Goal: Information Seeking & Learning: Learn about a topic

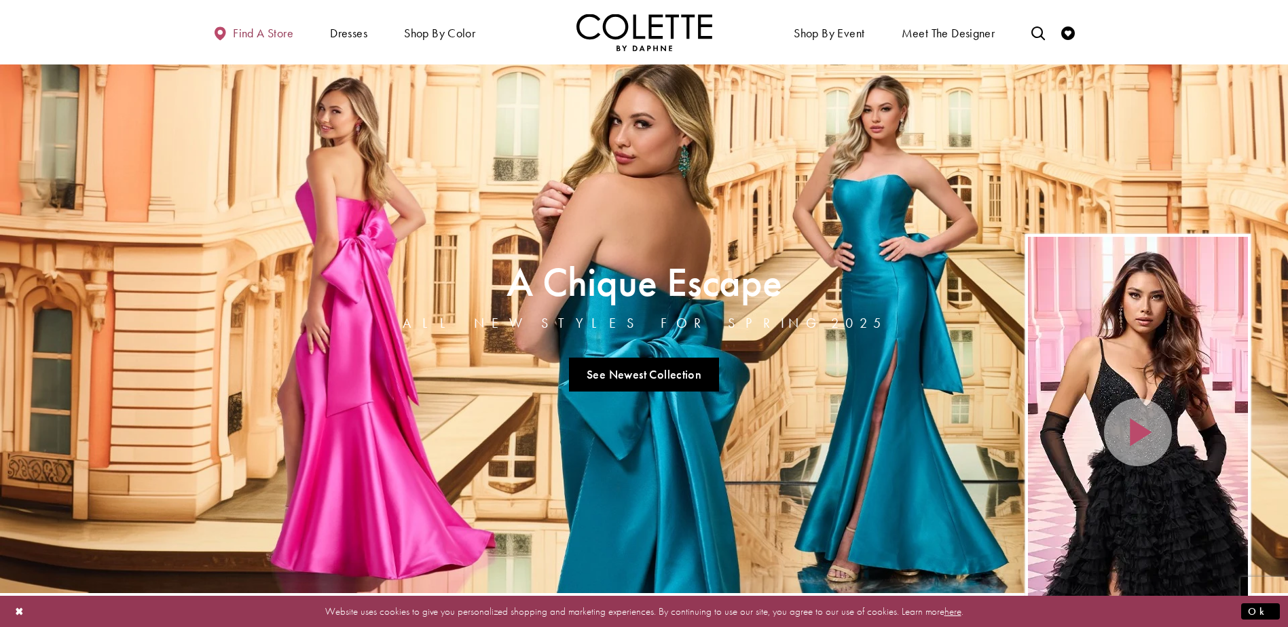
click at [242, 41] on link "Find a store" at bounding box center [253, 32] width 87 height 37
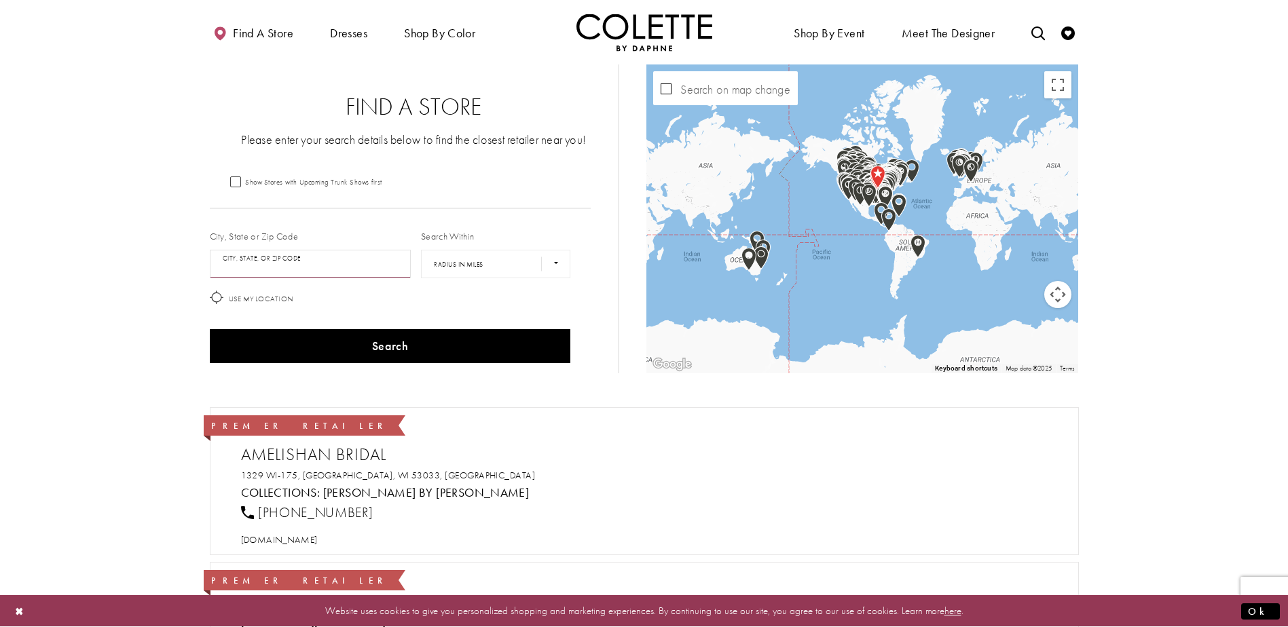
click at [299, 259] on input "City, State, or ZIP Code" at bounding box center [311, 264] width 202 height 29
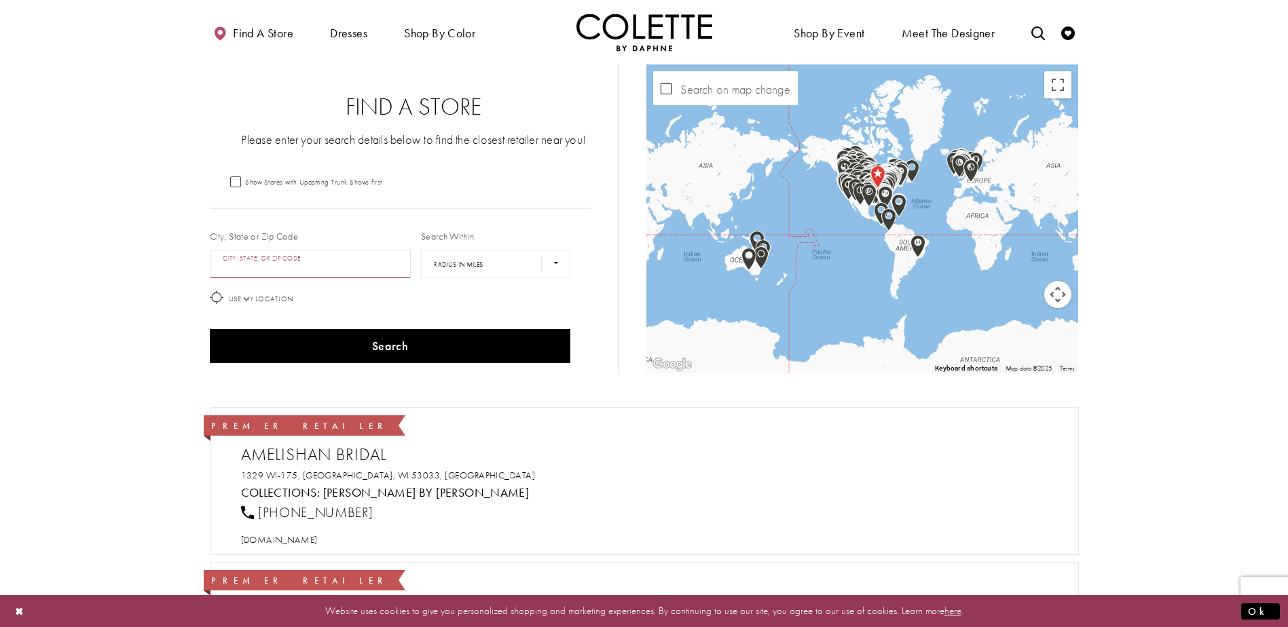
click at [344, 264] on input "City, State, or ZIP Code" at bounding box center [311, 264] width 202 height 29
click at [390, 298] on div "West Kelowna, BC V4T 1A5, Canada" at bounding box center [334, 298] width 248 height 38
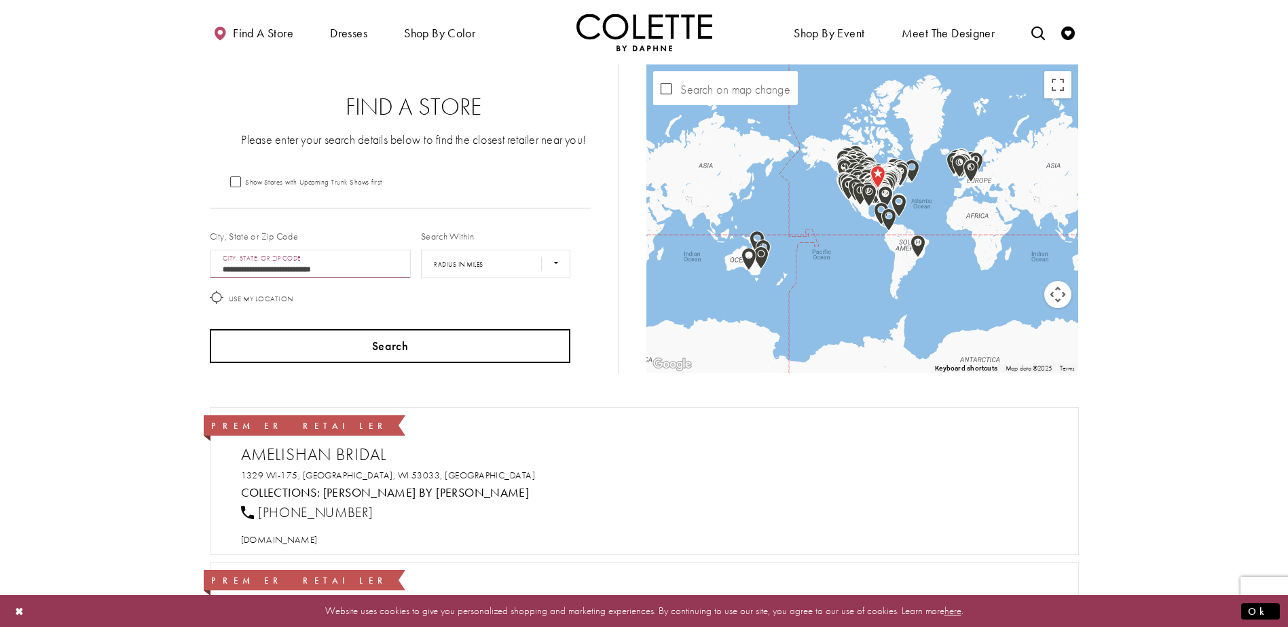
type input "**********"
click at [419, 350] on button "Search" at bounding box center [390, 346] width 361 height 34
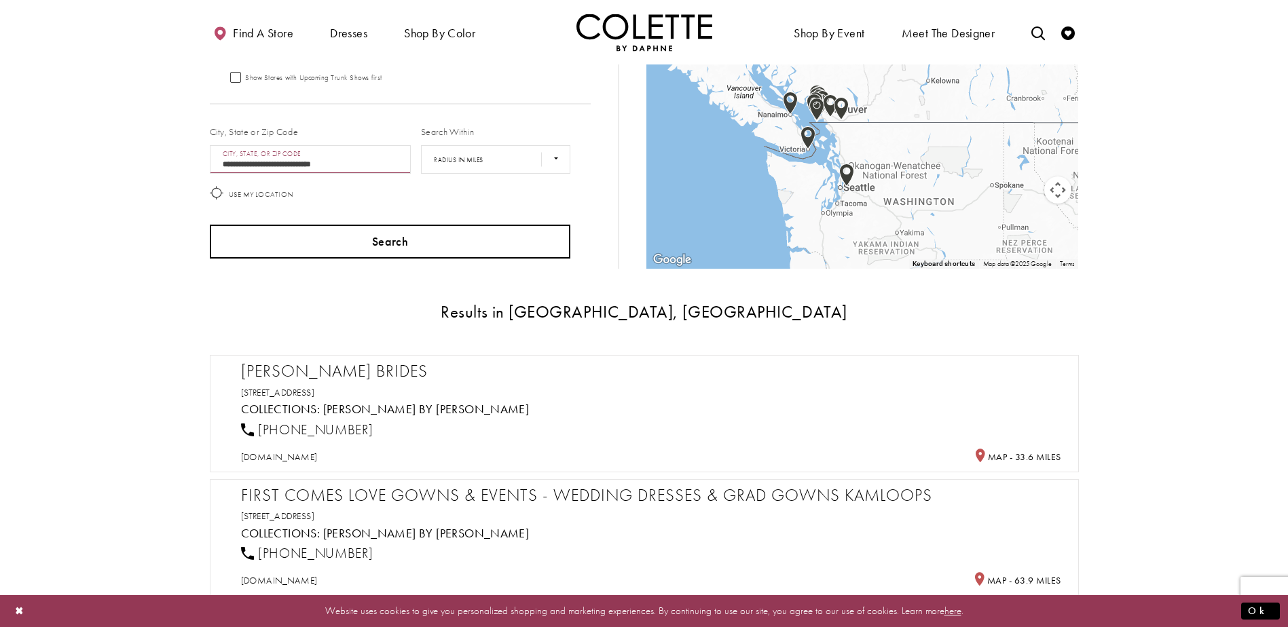
scroll to position [136, 0]
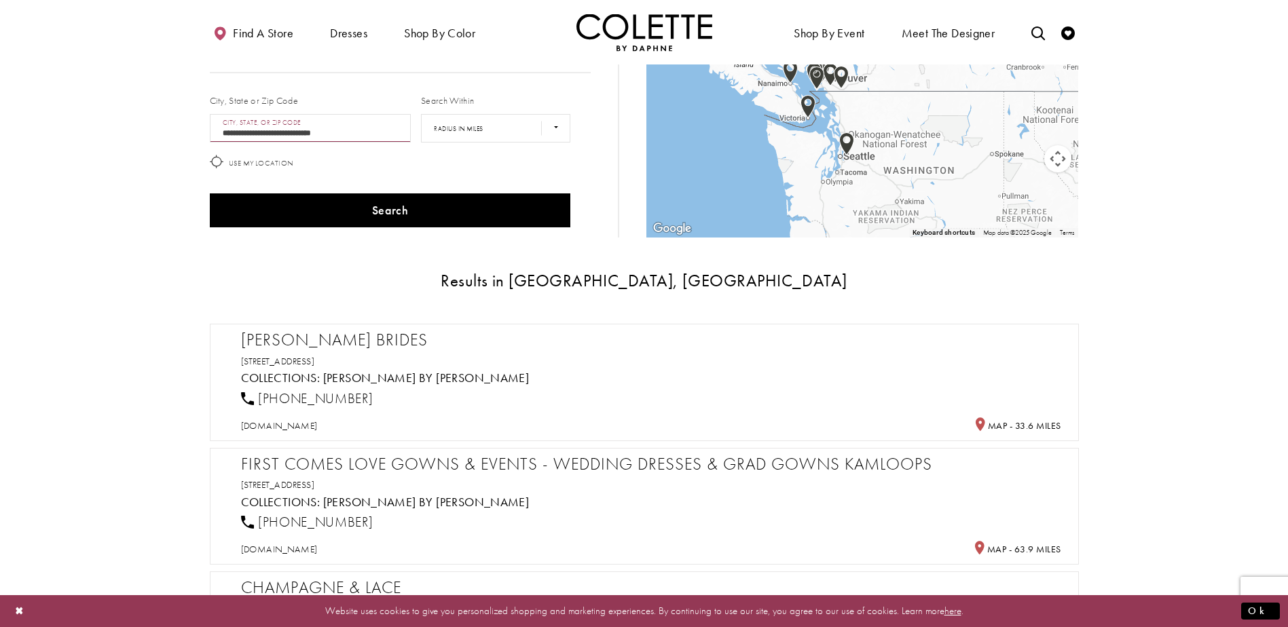
drag, startPoint x: 447, startPoint y: 392, endPoint x: 668, endPoint y: 408, distance: 221.9
click at [447, 392] on div "1 (250) 938-5684" at bounding box center [651, 399] width 830 height 30
click at [747, 358] on h3 "3122 30th Ave, Vernon, BC V1T 2C2, Canada" at bounding box center [651, 361] width 820 height 14
click at [313, 400] on span "1 (250) 938-5684" at bounding box center [315, 399] width 115 height 18
click at [939, 336] on h2 "Victoria Lane Brides" at bounding box center [651, 340] width 820 height 20
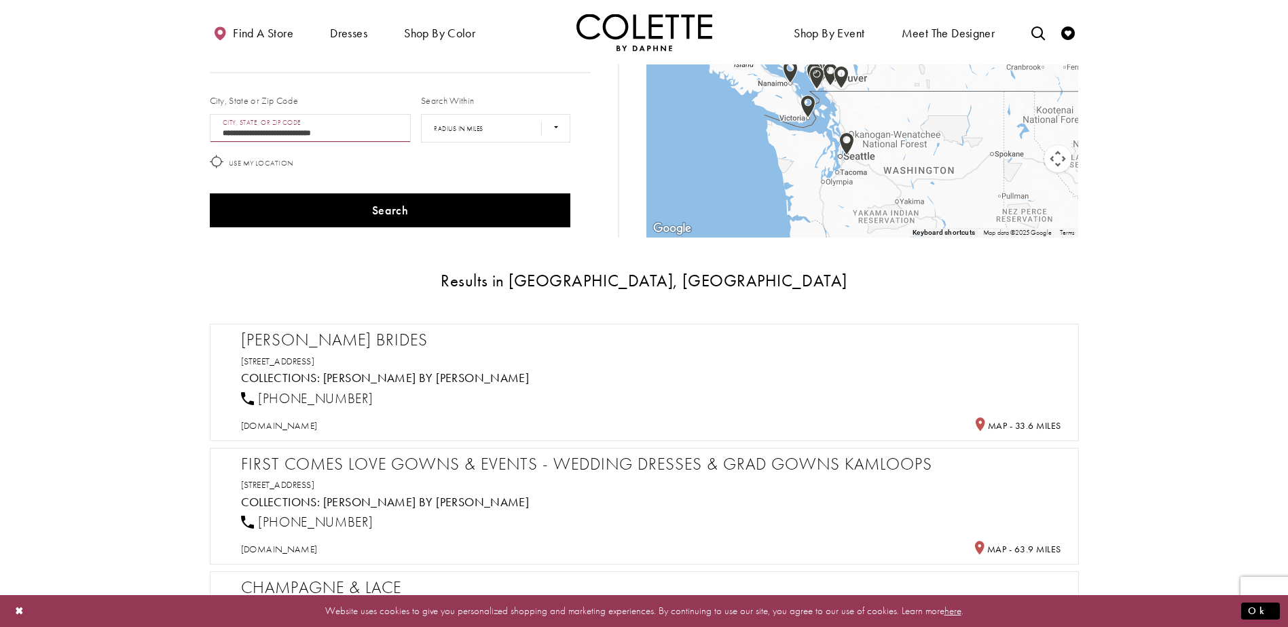
click at [361, 337] on h2 "Victoria Lane Brides" at bounding box center [651, 340] width 820 height 20
click at [315, 359] on link "3122 30th Ave, Vernon, BC V1T 2C2, Canada" at bounding box center [278, 361] width 74 height 12
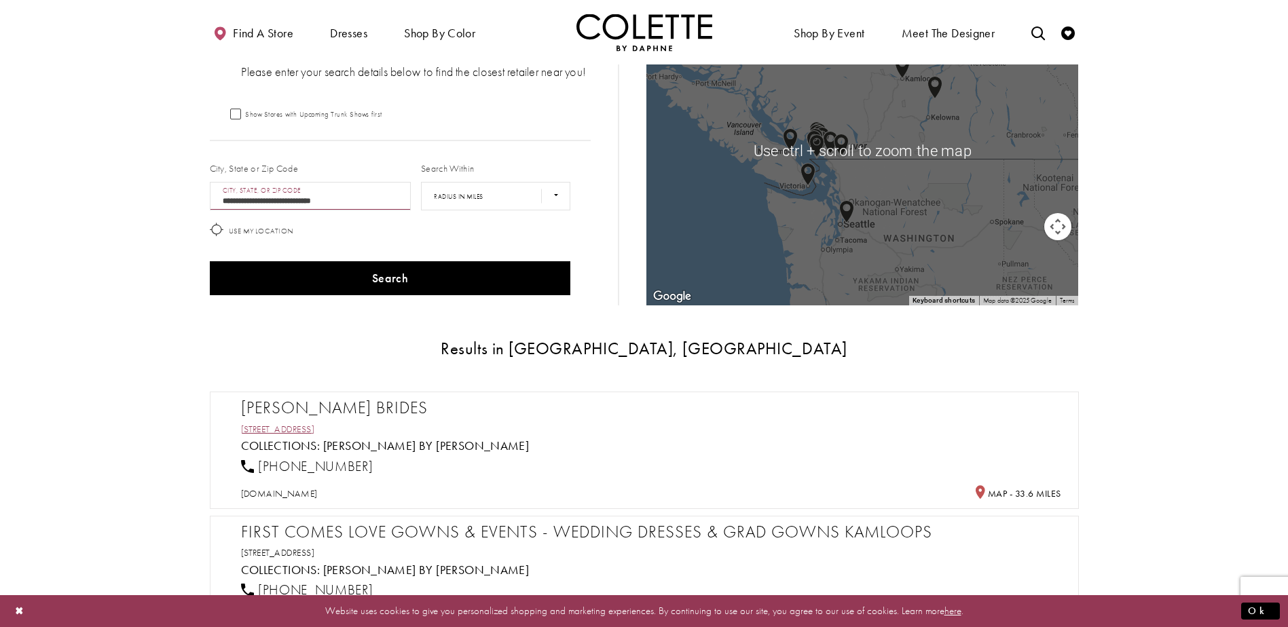
scroll to position [0, 0]
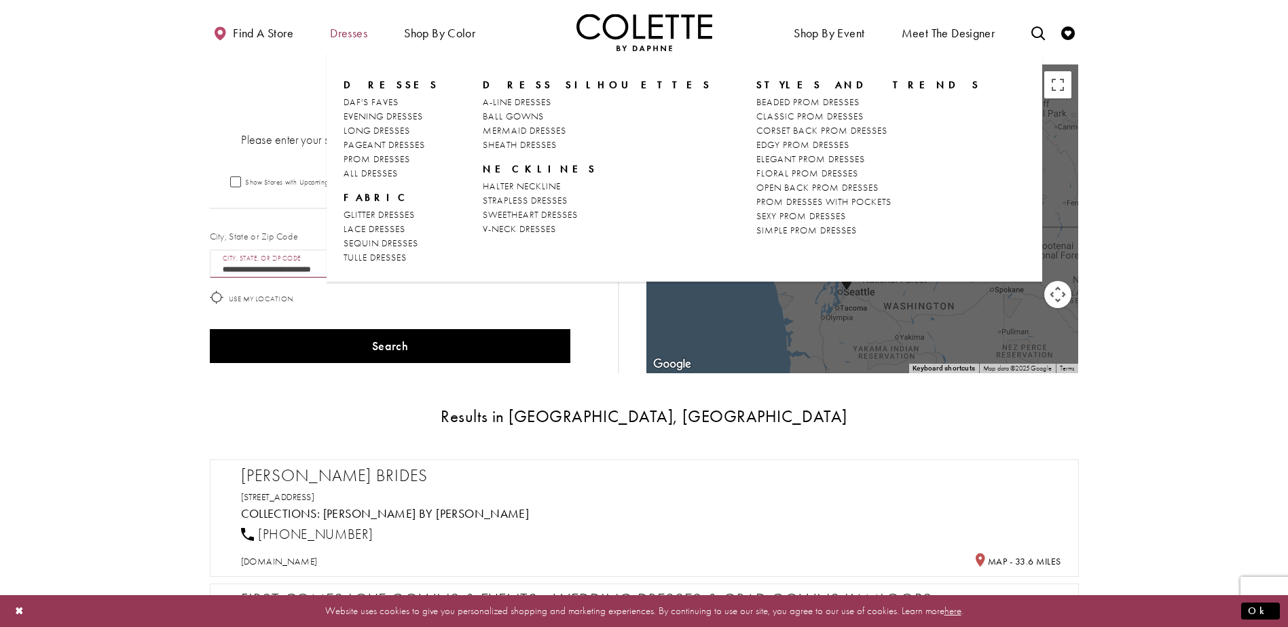
click at [365, 33] on span "Dresses" at bounding box center [348, 33] width 37 height 14
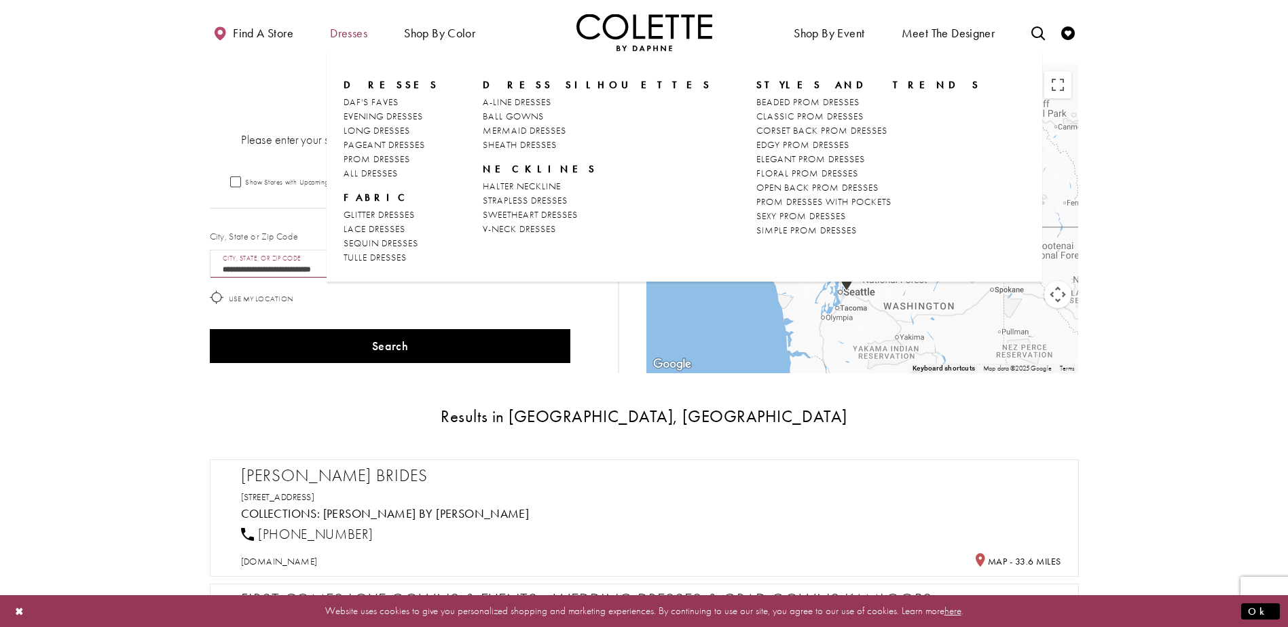
click at [365, 33] on span "Dresses" at bounding box center [348, 33] width 37 height 14
click at [387, 219] on span "GLITTER DRESSES" at bounding box center [379, 214] width 71 height 12
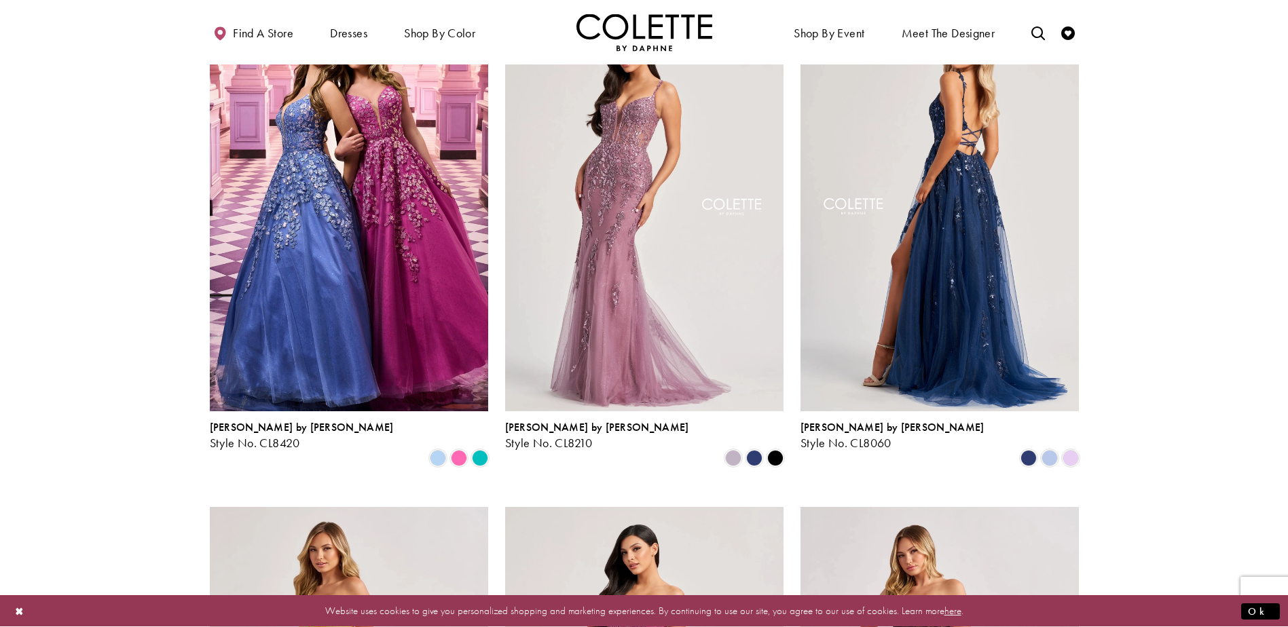
scroll to position [136, 0]
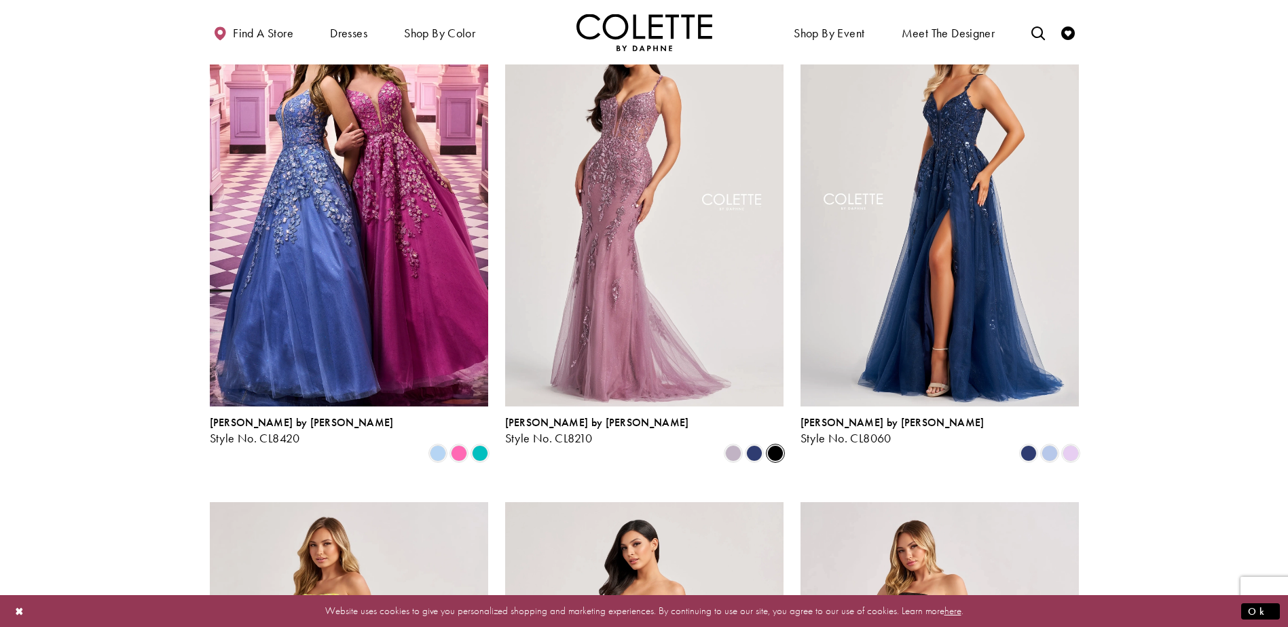
click at [778, 445] on span "Product List" at bounding box center [775, 453] width 16 height 16
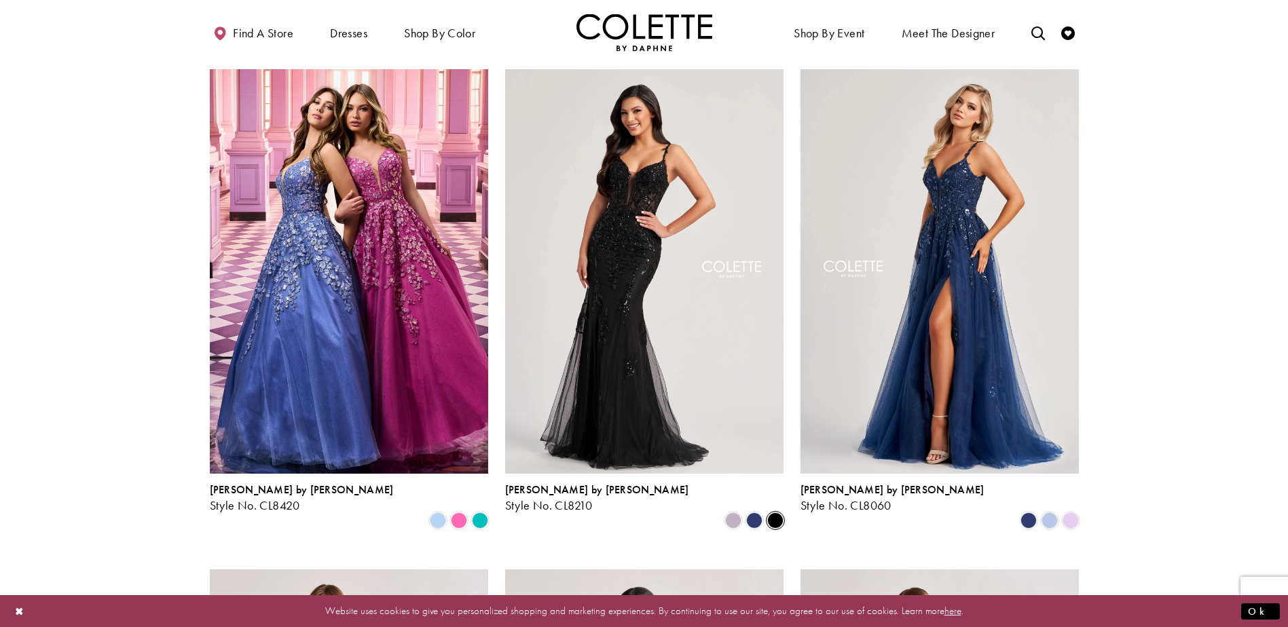
scroll to position [68, 0]
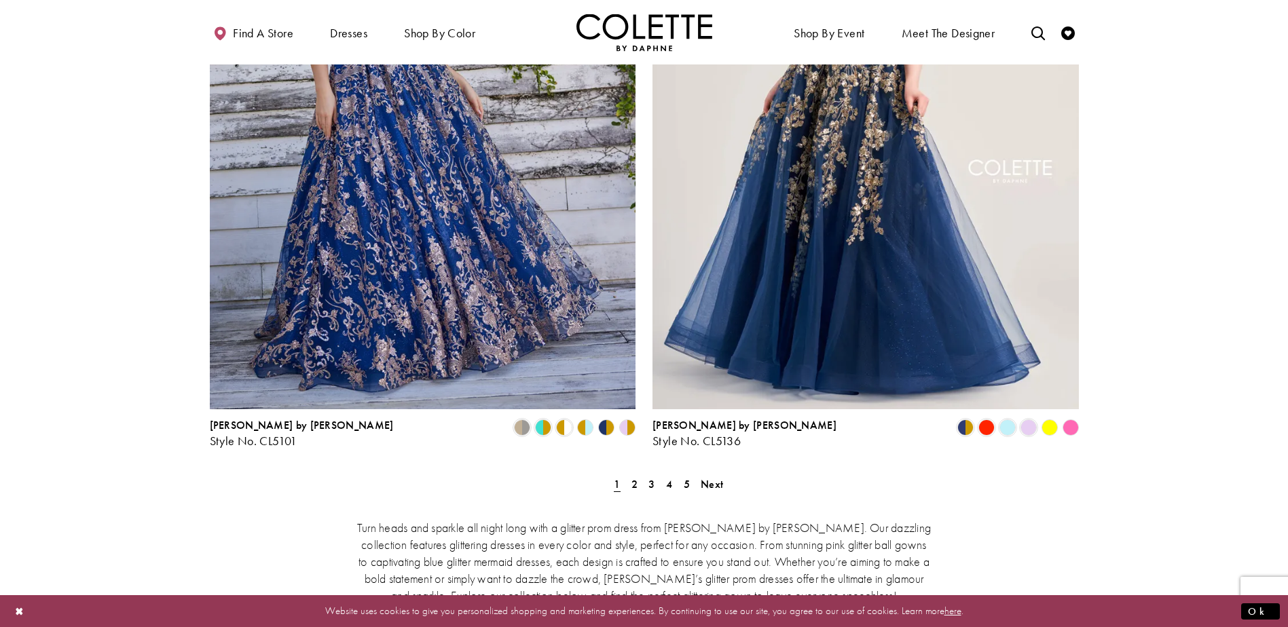
scroll to position [2376, 0]
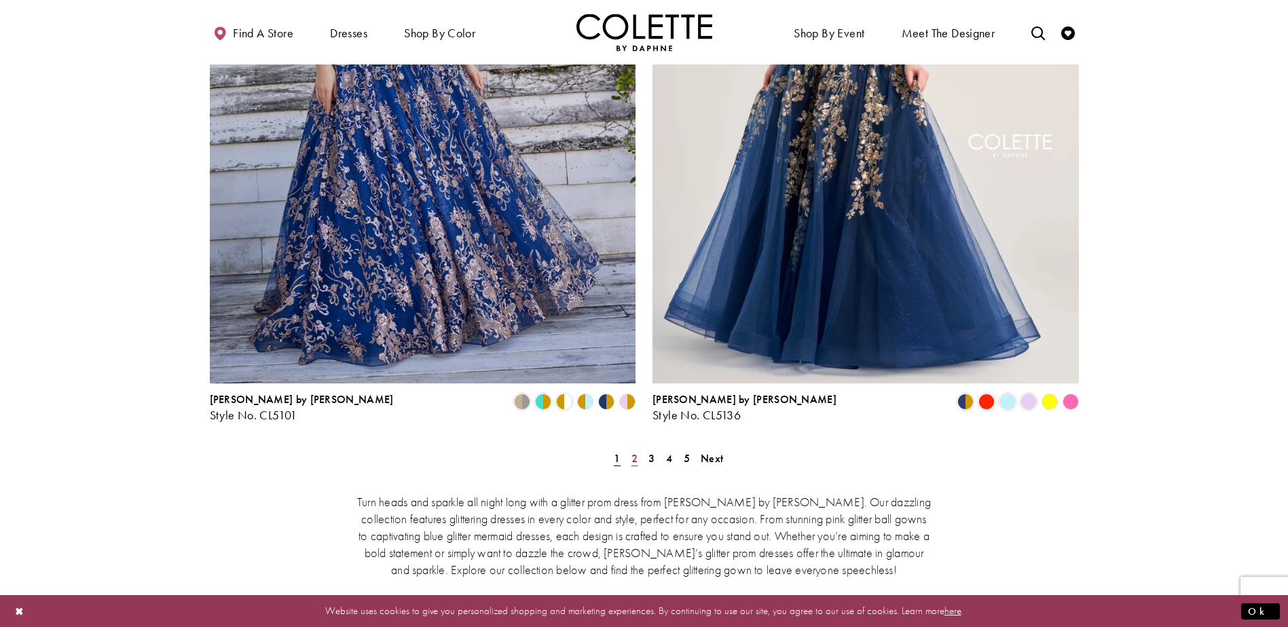
click at [629, 449] on link "2" at bounding box center [634, 459] width 14 height 20
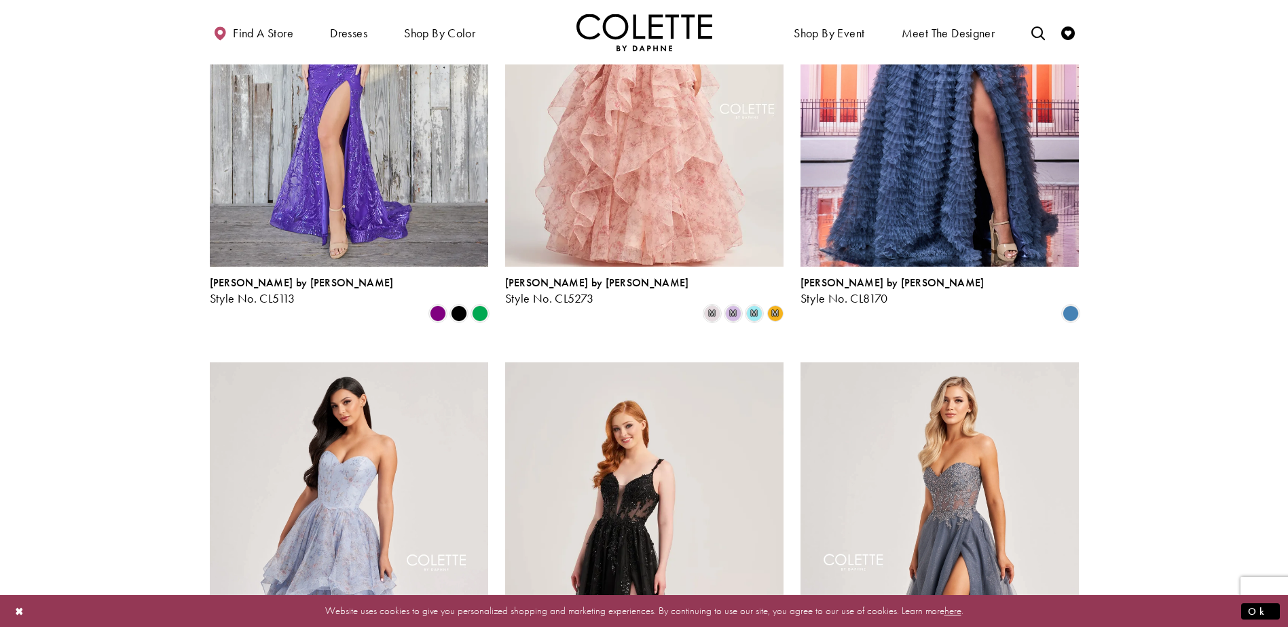
scroll to position [209, 0]
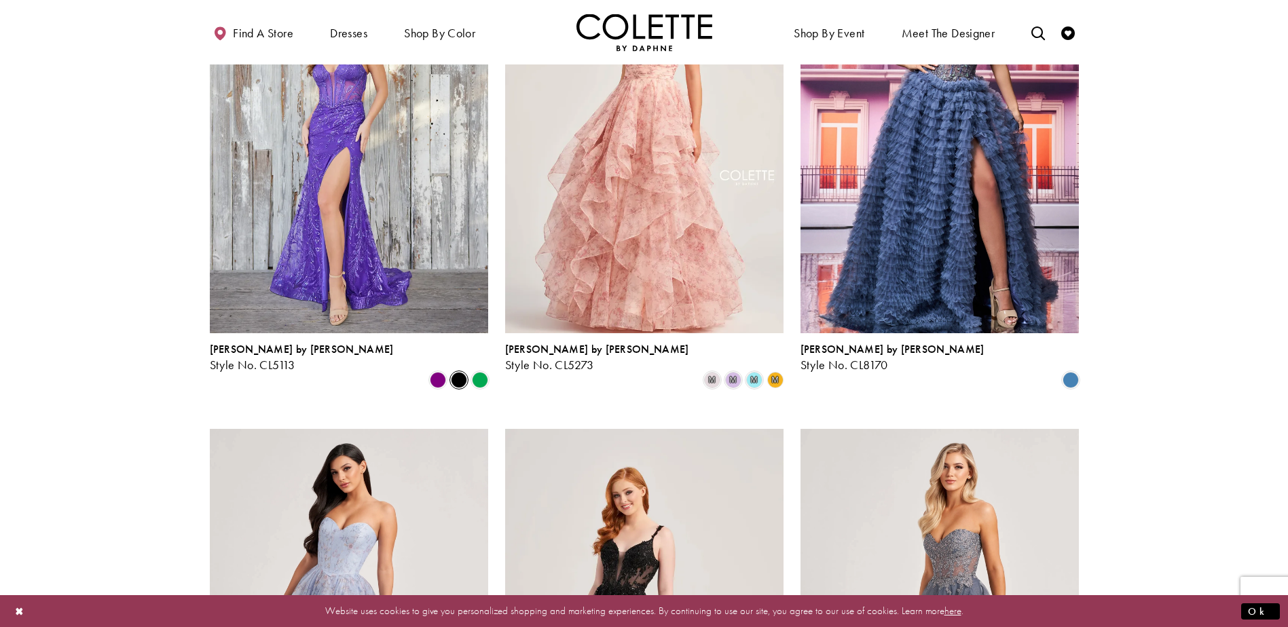
click at [463, 372] on span "Product List" at bounding box center [459, 380] width 16 height 16
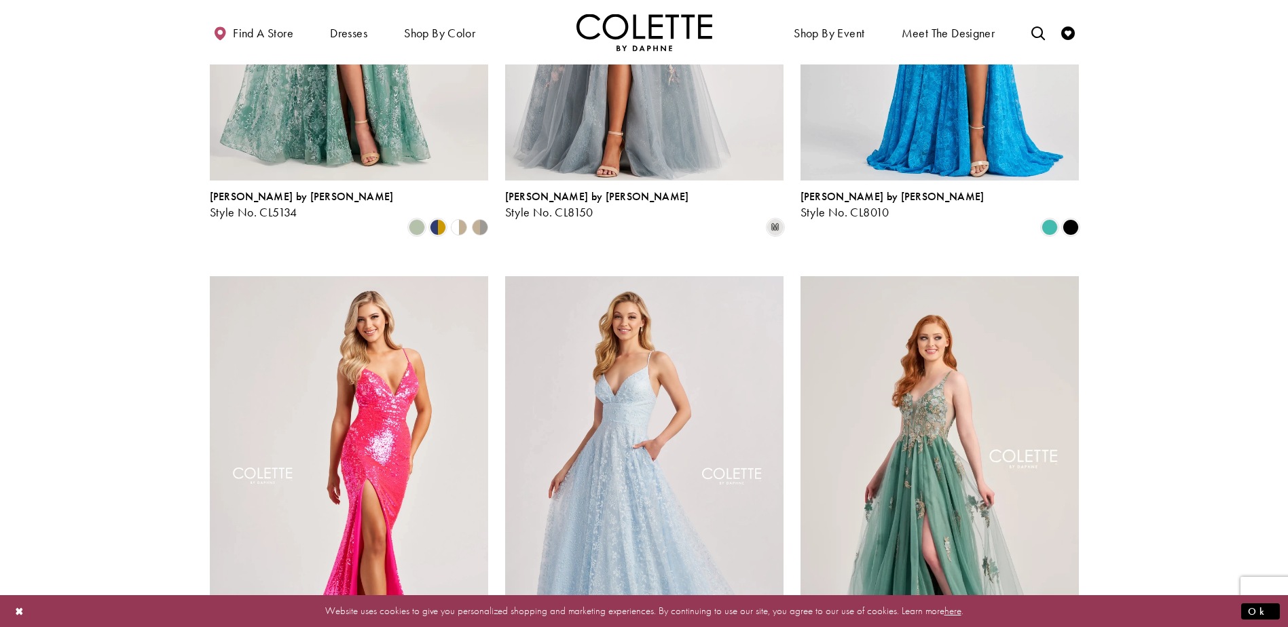
scroll to position [1567, 0]
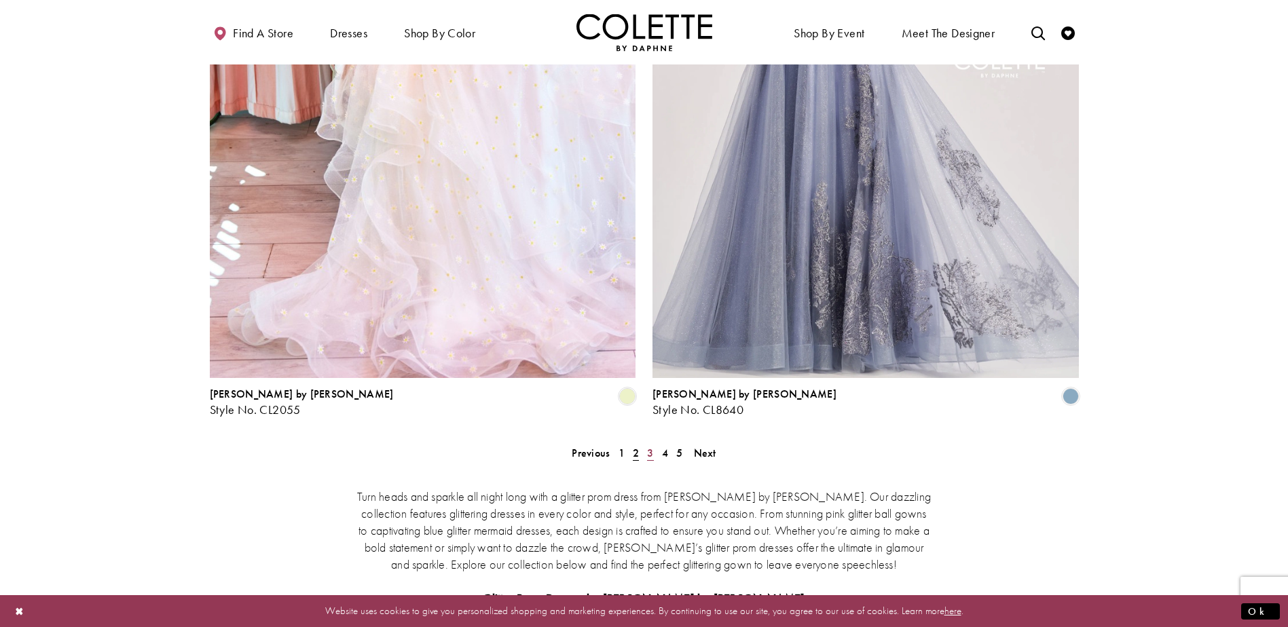
click at [648, 446] on span "3" at bounding box center [650, 453] width 6 height 14
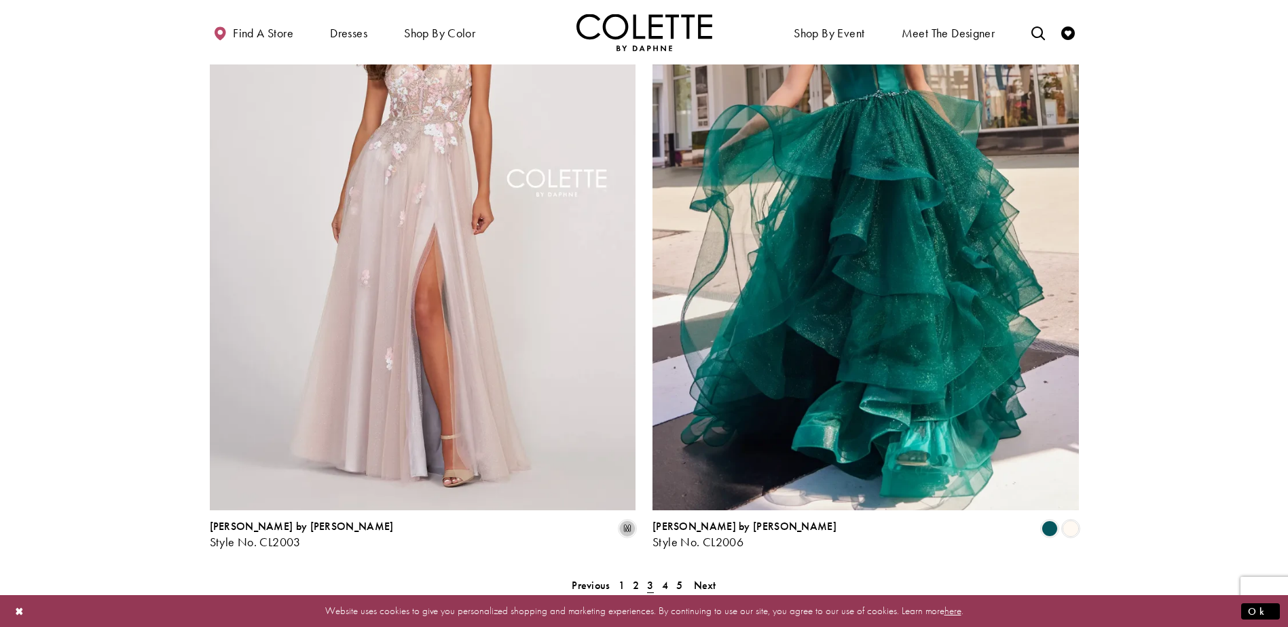
scroll to position [2314, 0]
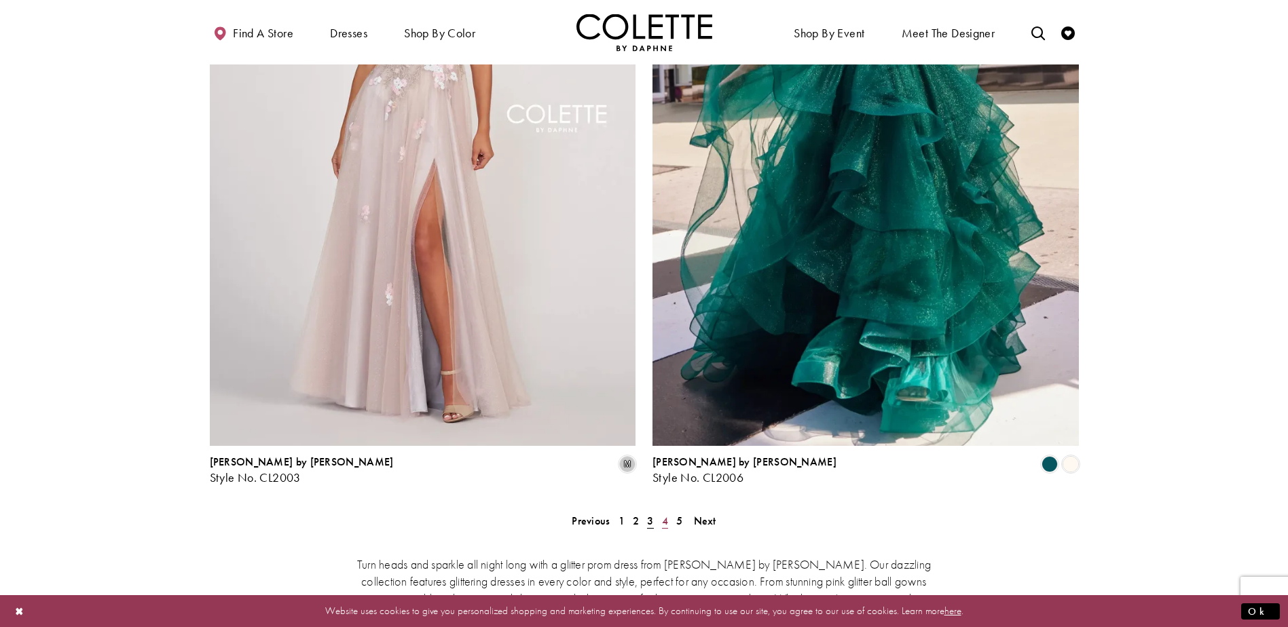
click at [667, 514] on span "4" at bounding box center [665, 521] width 6 height 14
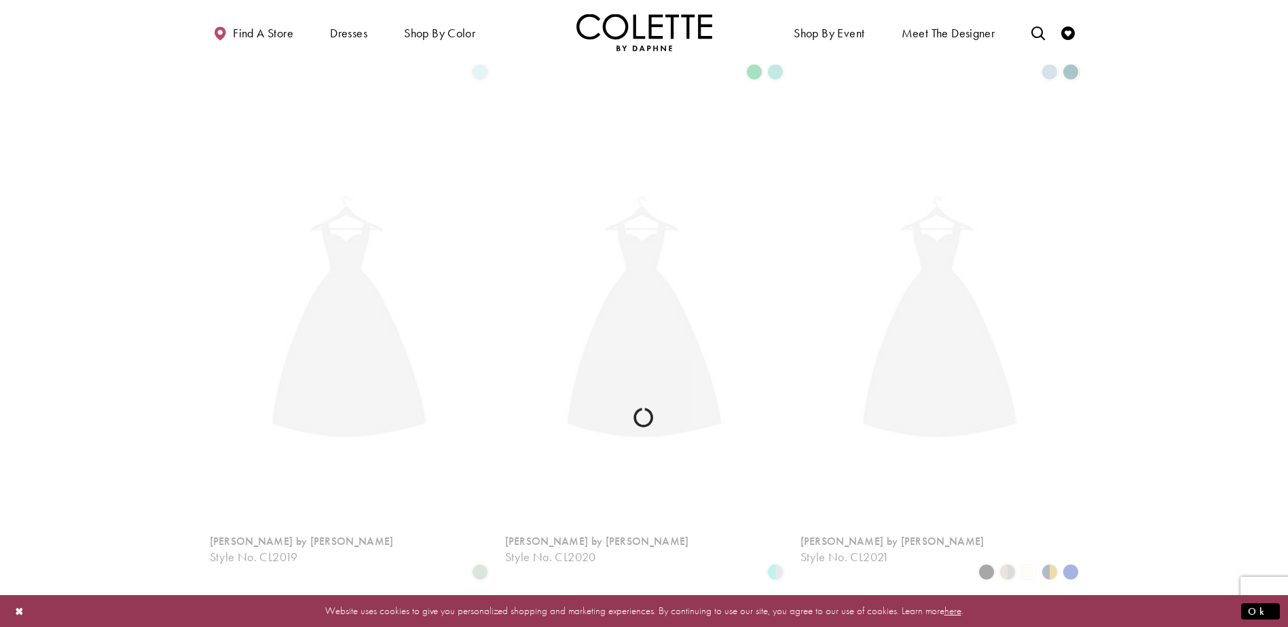
scroll to position [73, 0]
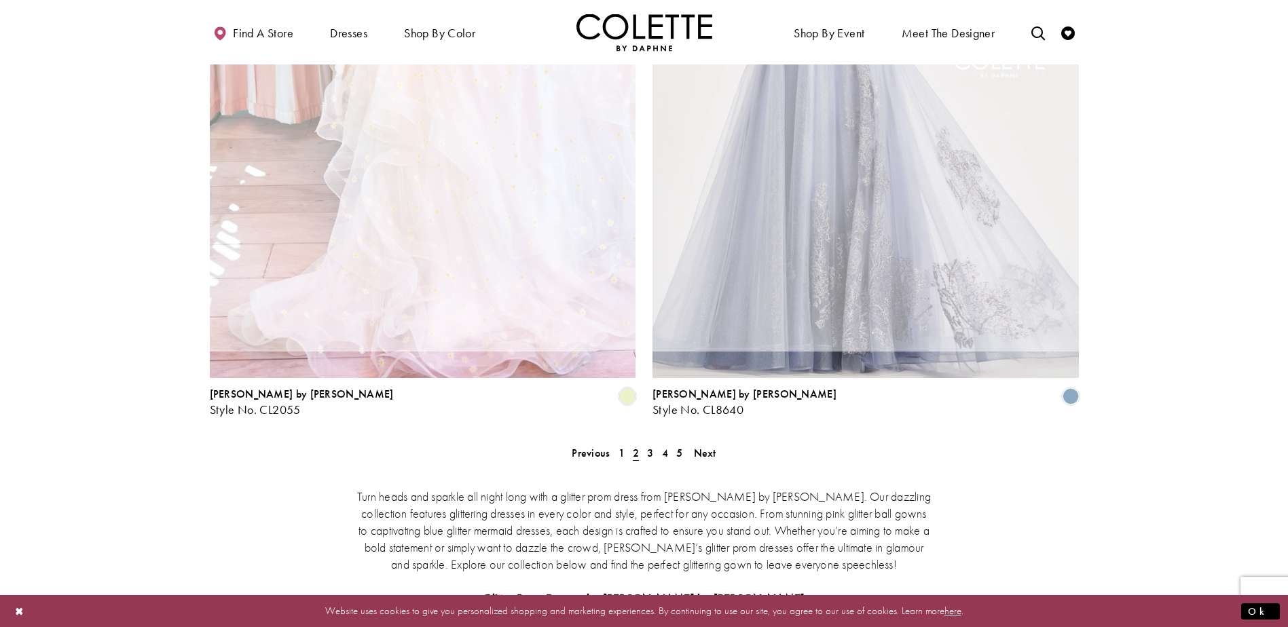
scroll to position [73, 0]
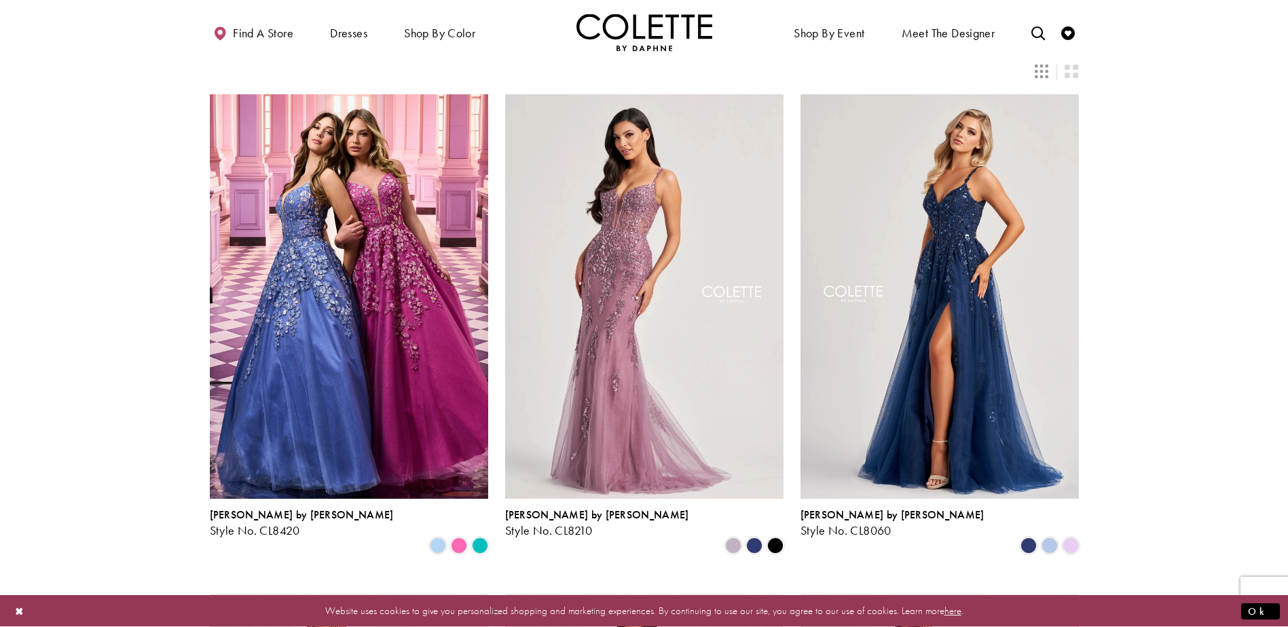
scroll to position [68, 0]
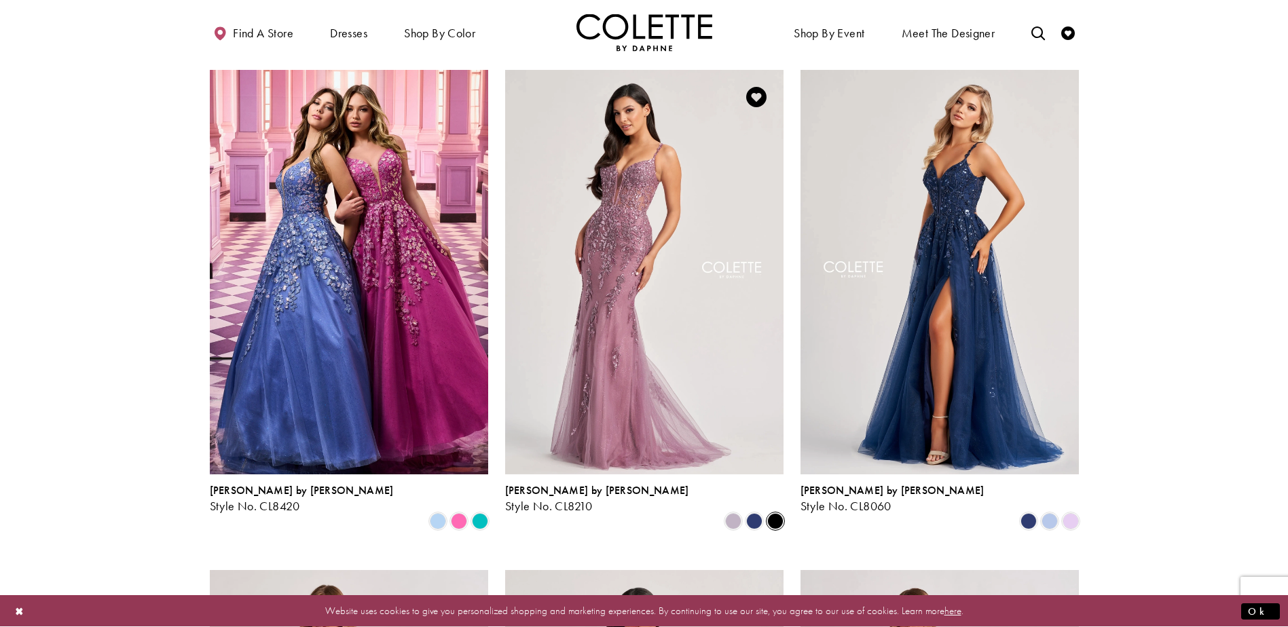
click at [773, 513] on span "Product List" at bounding box center [775, 521] width 16 height 16
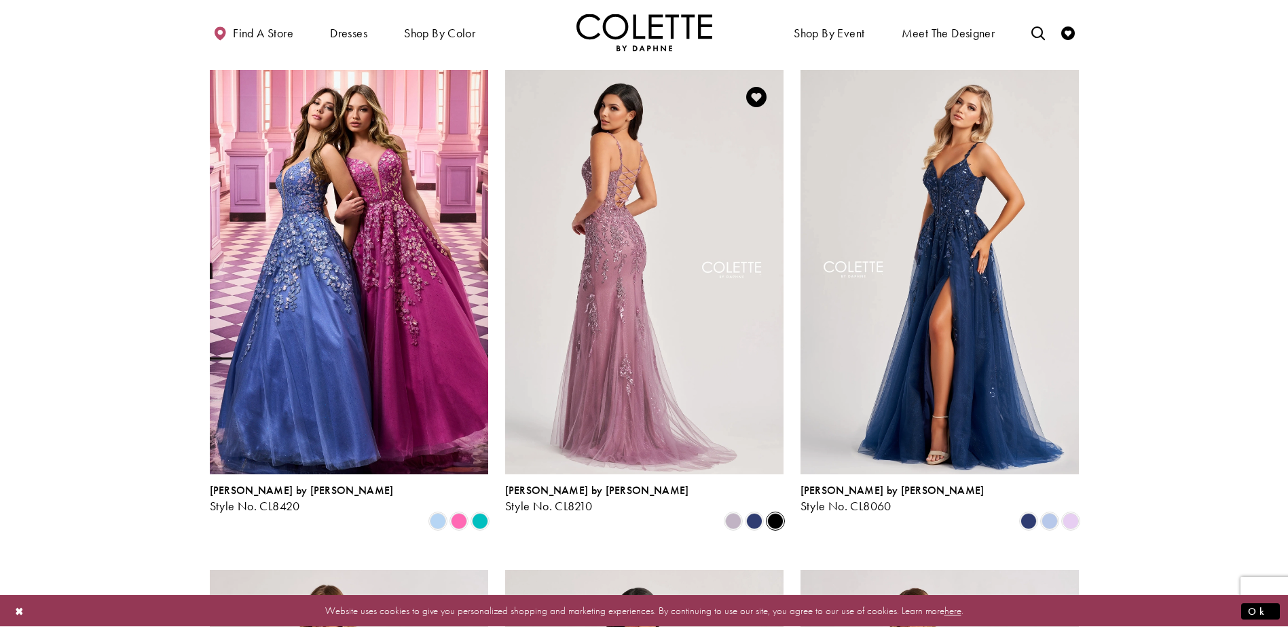
click at [658, 261] on img "Visit Colette by Daphne Style No. CL8210 Page" at bounding box center [644, 272] width 278 height 405
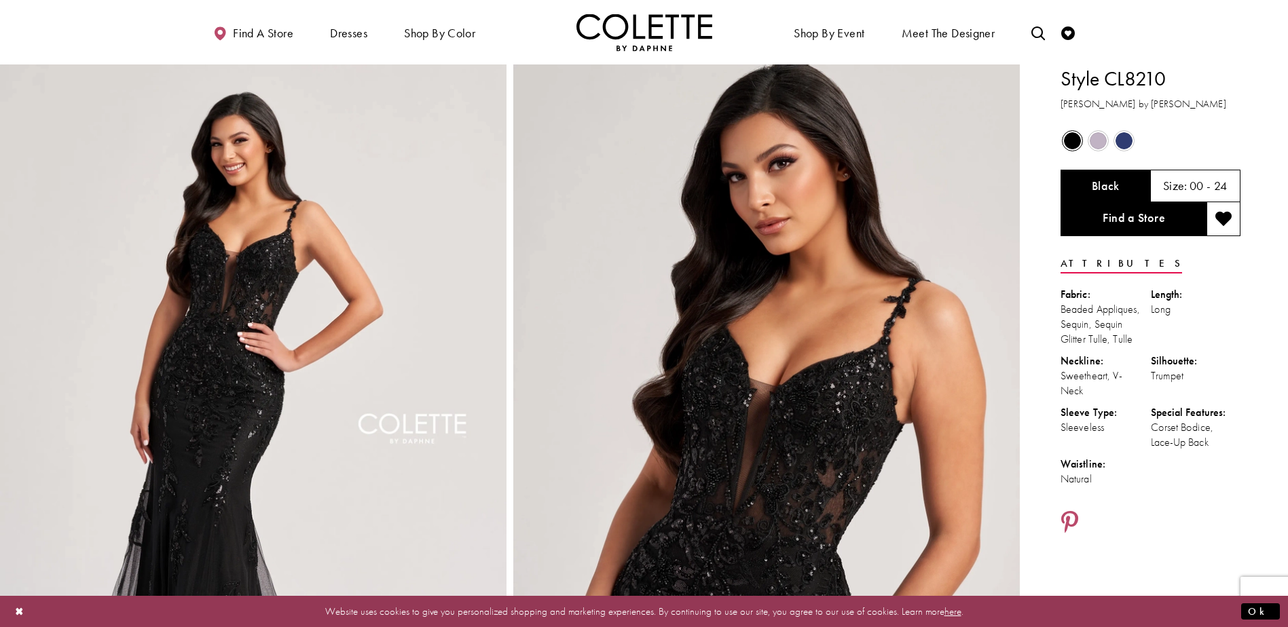
click at [1126, 142] on span "Product color controls state depends on size chosen" at bounding box center [1124, 140] width 17 height 17
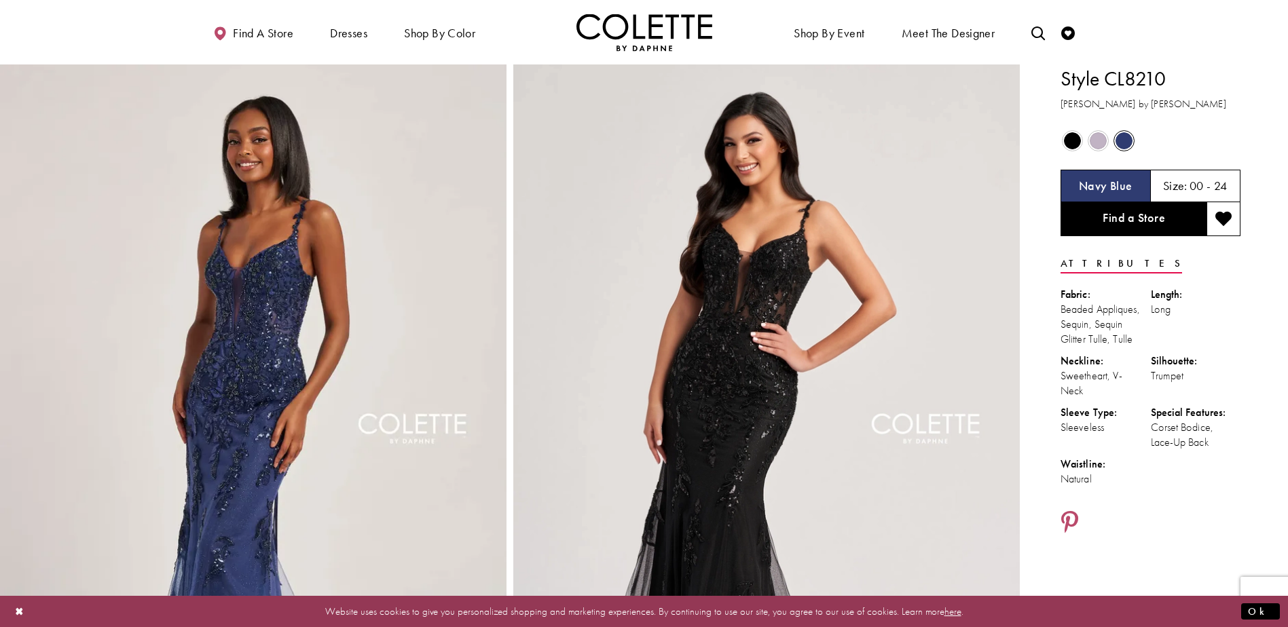
click at [1100, 142] on span "Product color controls state depends on size chosen" at bounding box center [1098, 140] width 17 height 17
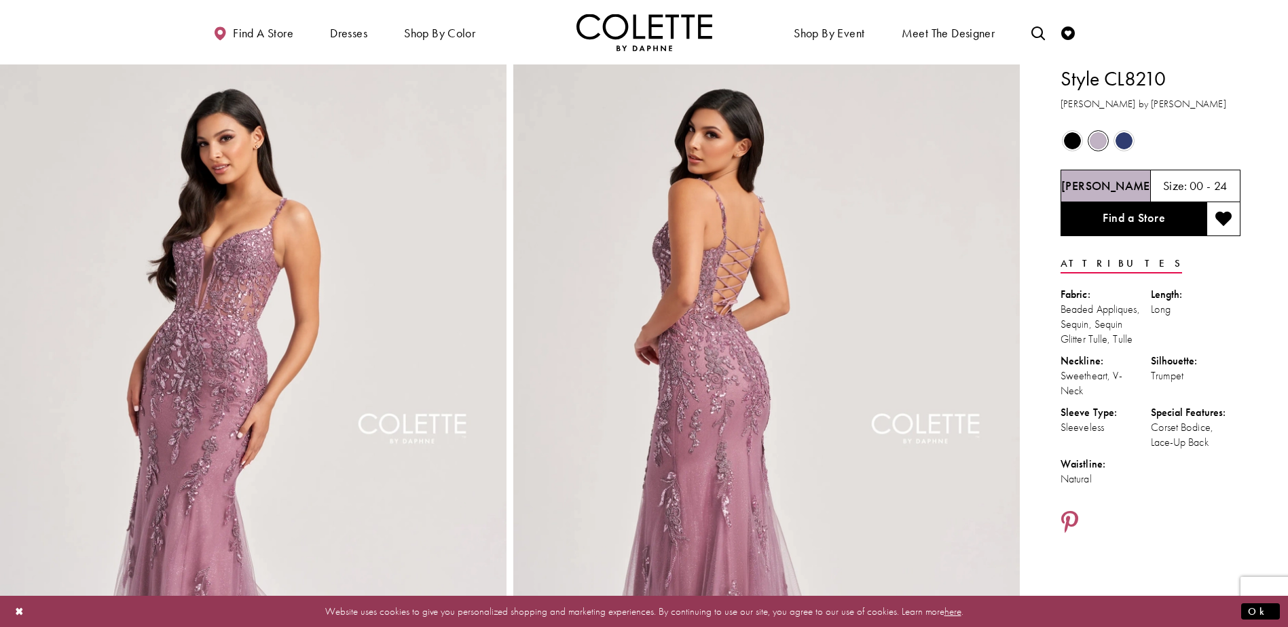
click at [1075, 142] on span "Product color controls state depends on size chosen" at bounding box center [1072, 140] width 17 height 17
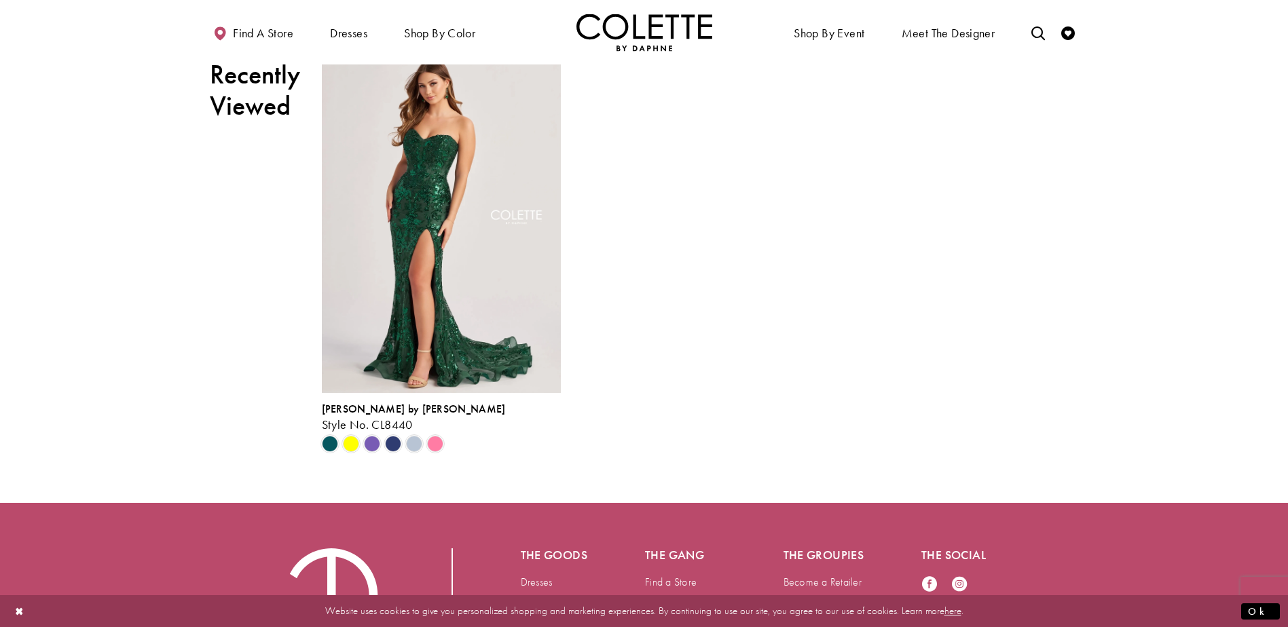
scroll to position [3148, 0]
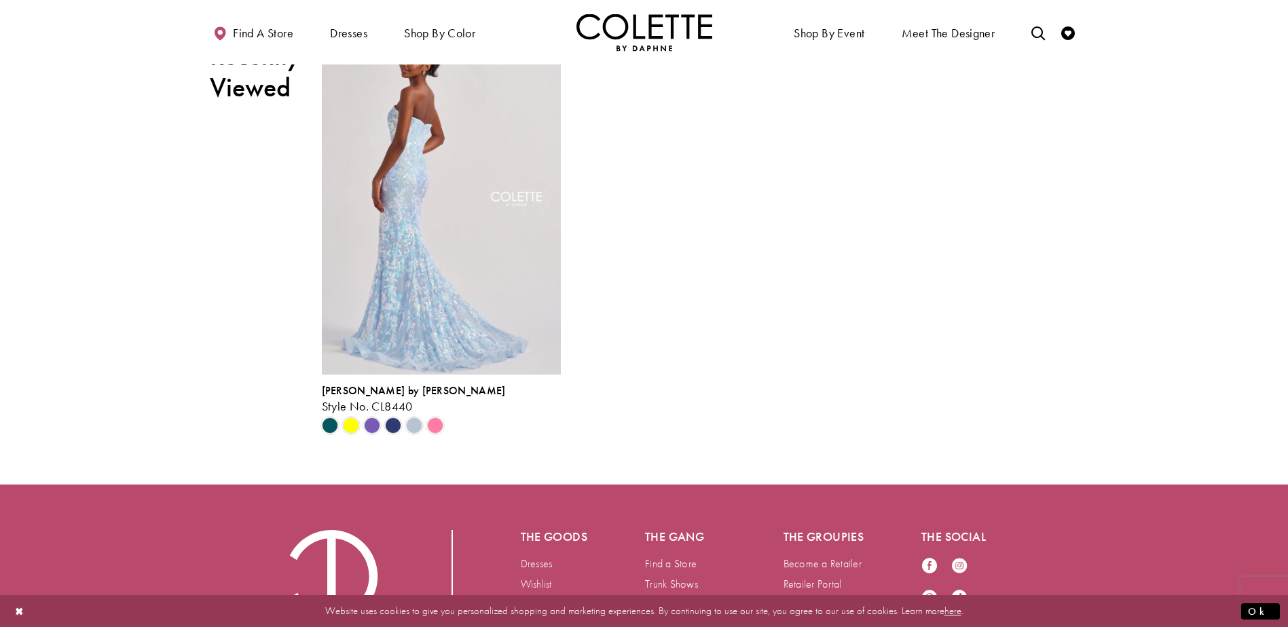
click at [465, 375] on img "Visit Colette by Daphne Style No. CL8440 Page" at bounding box center [441, 201] width 239 height 348
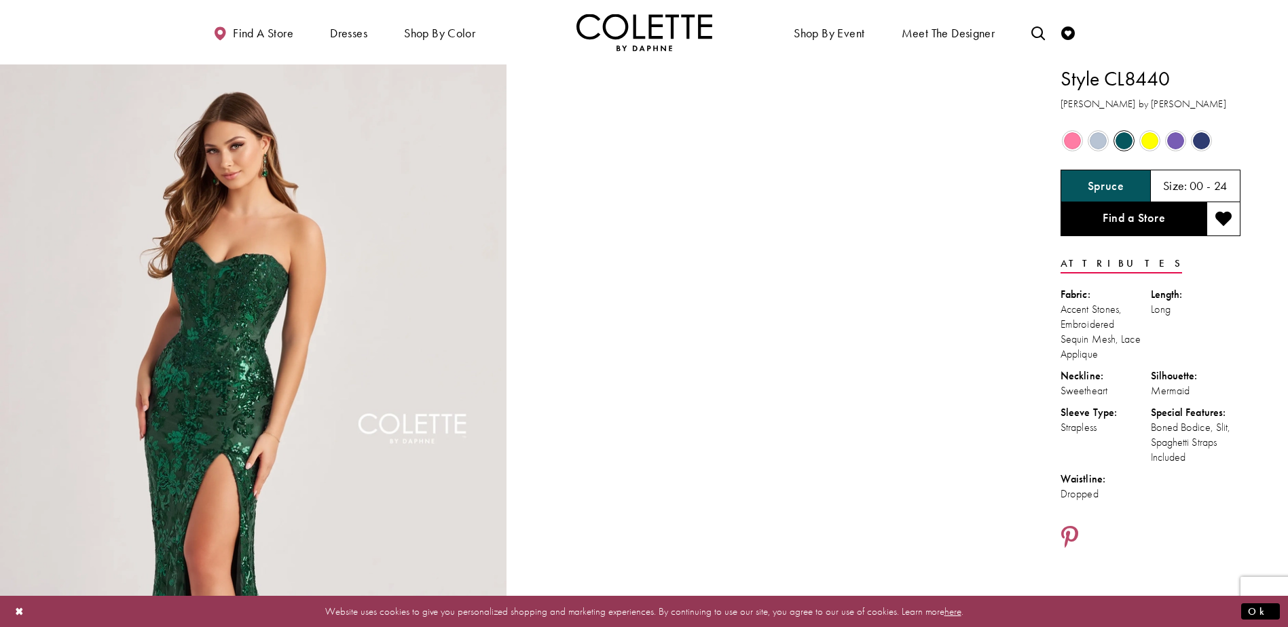
click at [1211, 136] on div "Out of Stock" at bounding box center [1202, 141] width 24 height 24
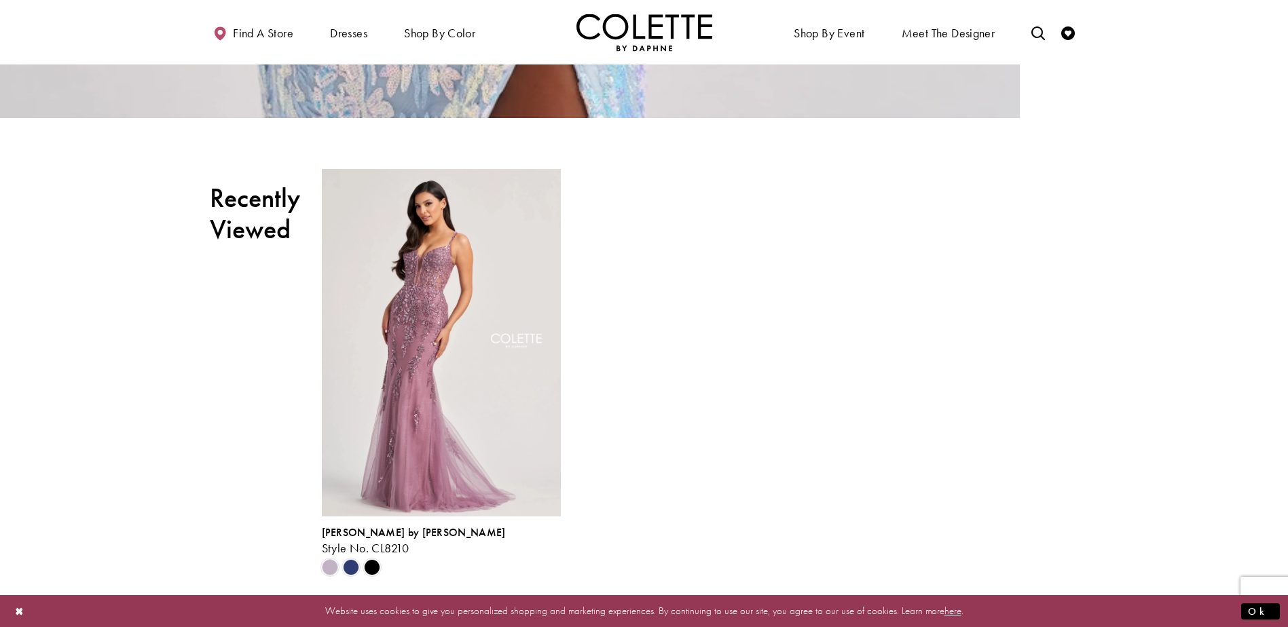
scroll to position [4536, 0]
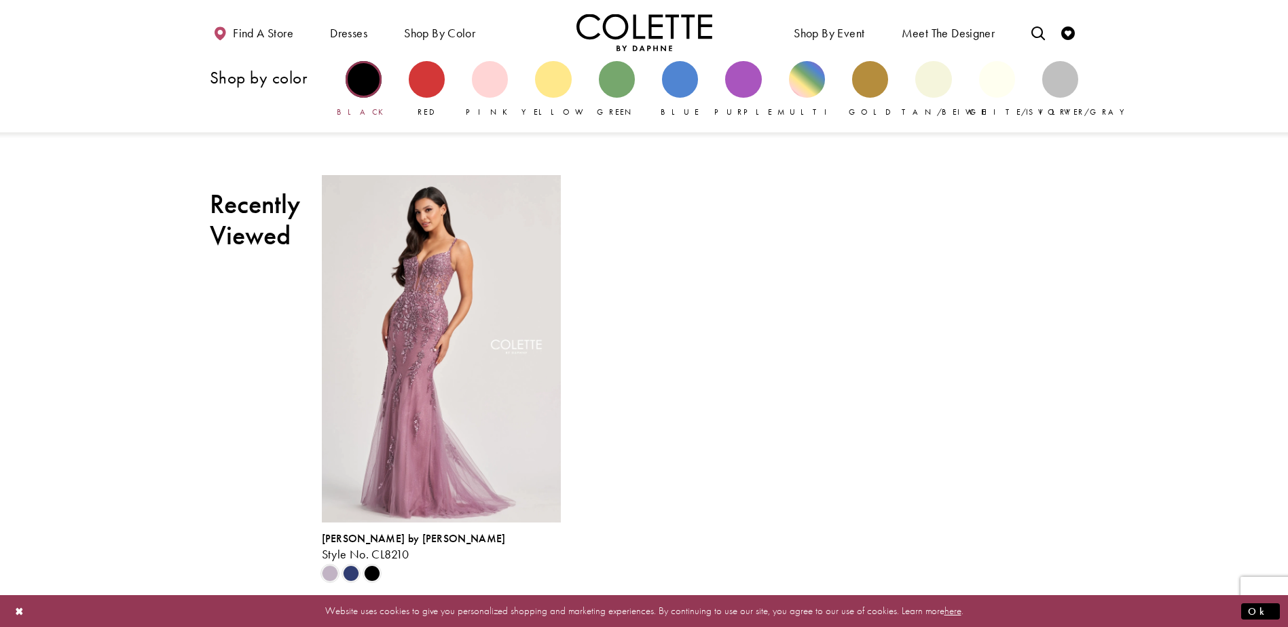
click at [374, 83] on div "Primary block" at bounding box center [364, 79] width 36 height 36
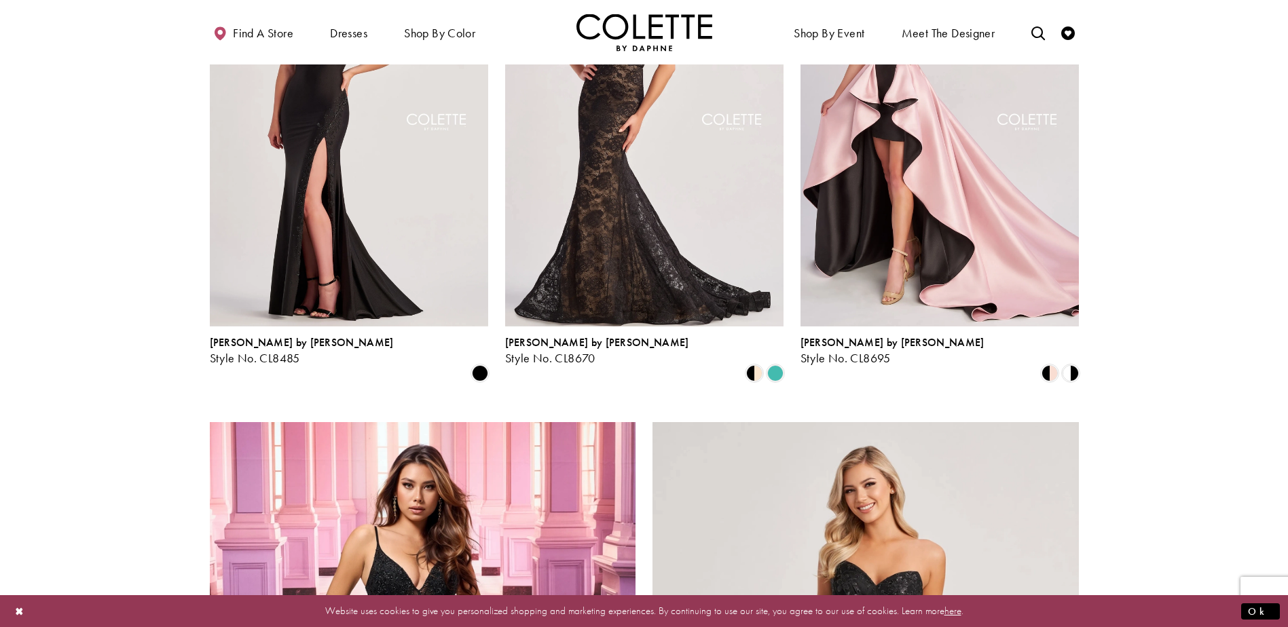
scroll to position [1494, 0]
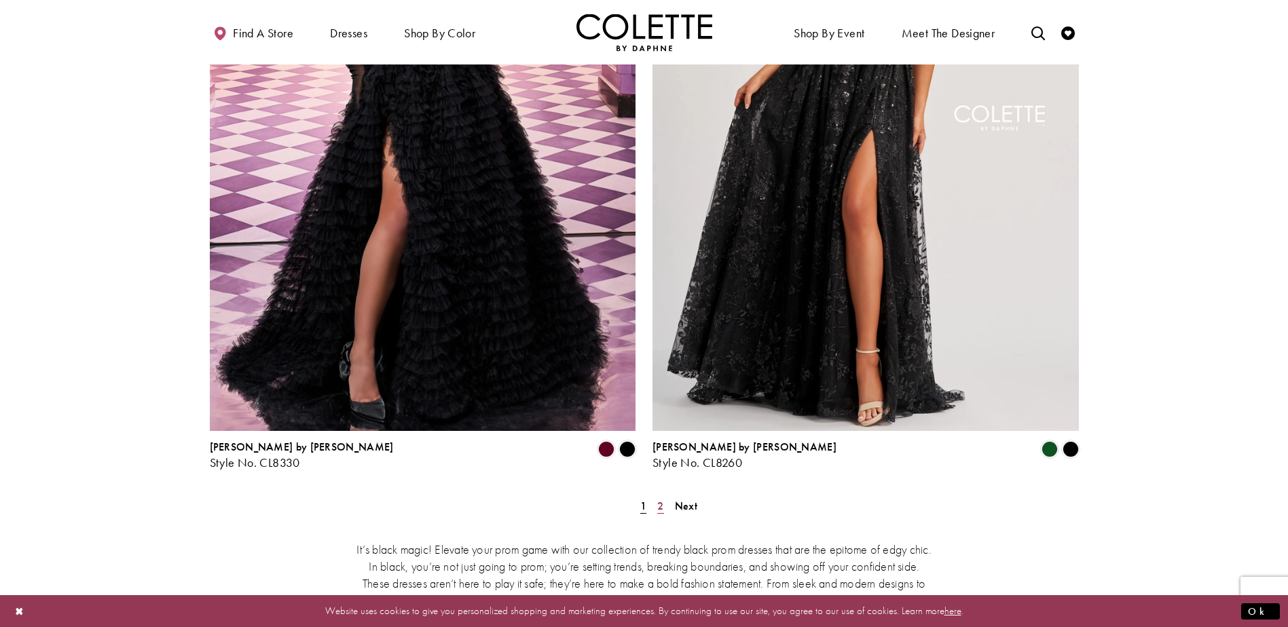
click at [663, 499] on span "2" at bounding box center [660, 506] width 6 height 14
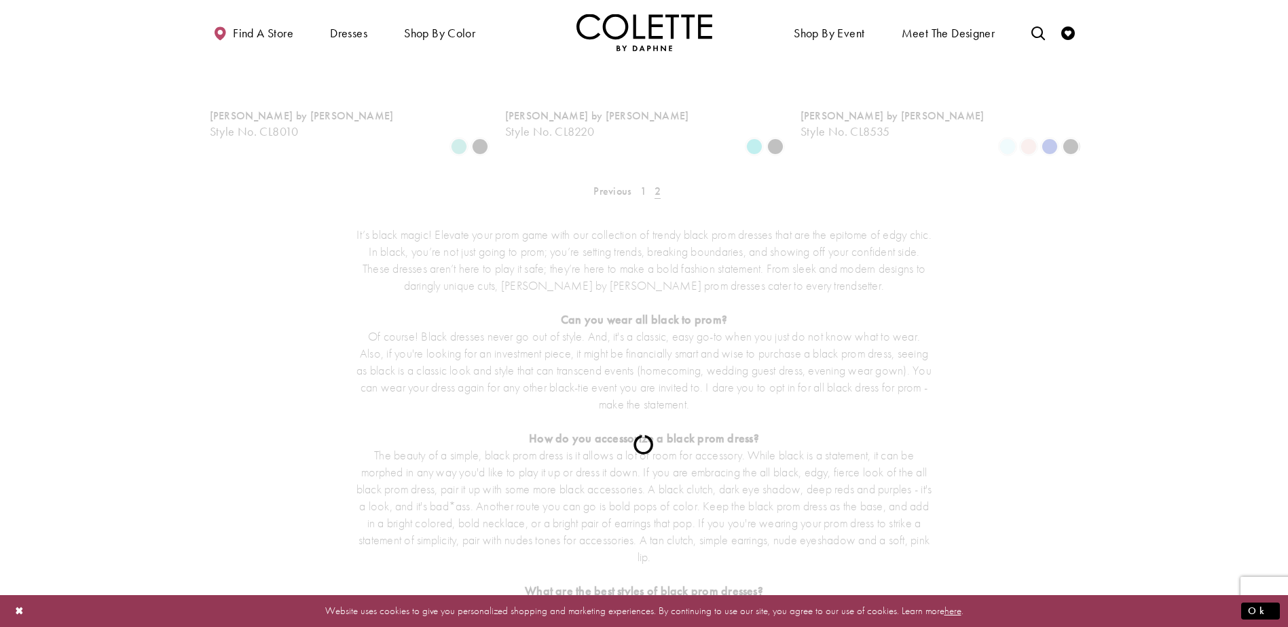
scroll to position [73, 0]
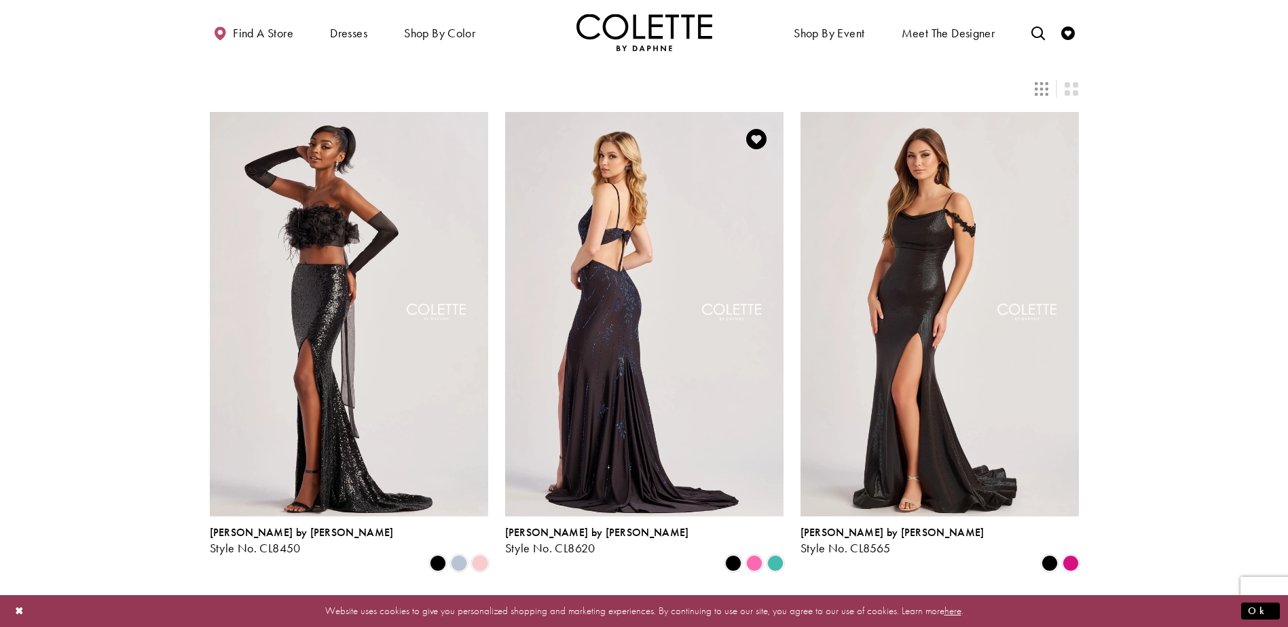
click at [660, 380] on img "Visit Colette by Daphne Style No. CL8620 Page" at bounding box center [644, 314] width 278 height 405
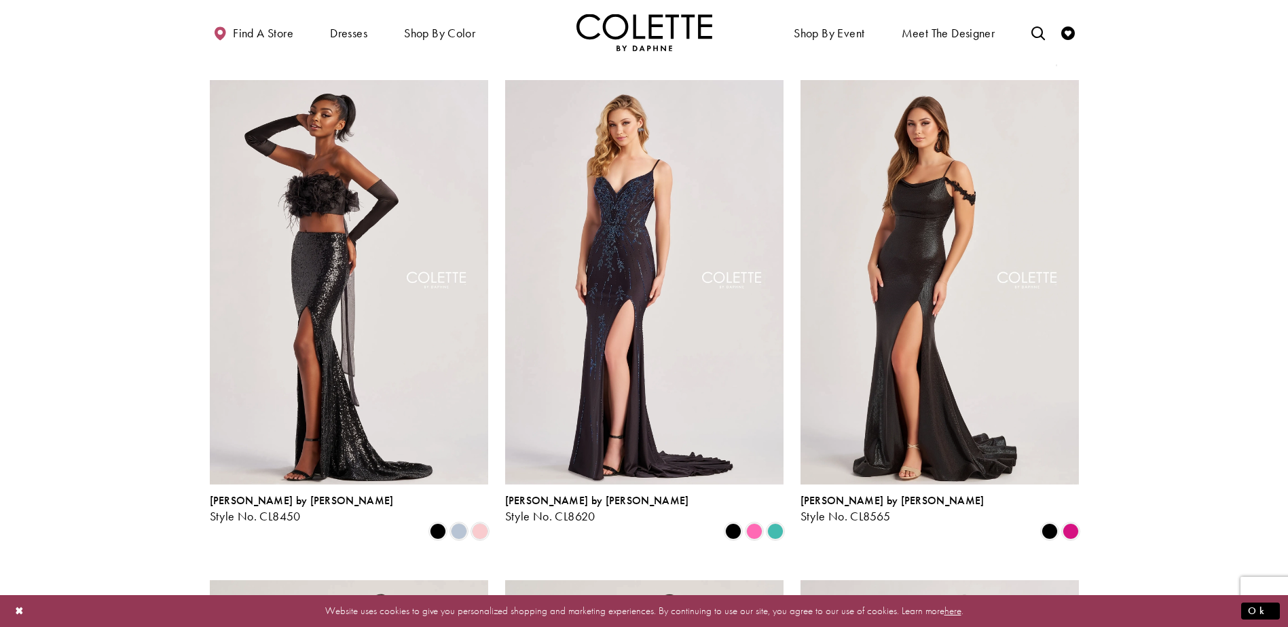
scroll to position [0, 0]
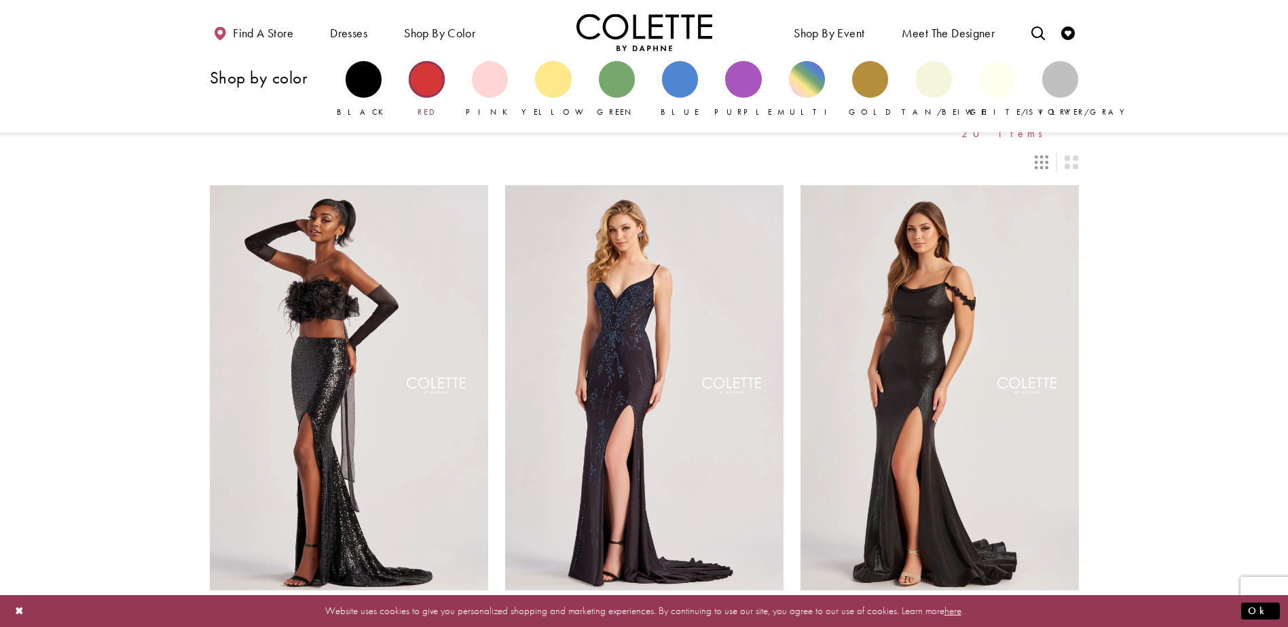
click at [427, 78] on div "Primary block" at bounding box center [427, 79] width 36 height 36
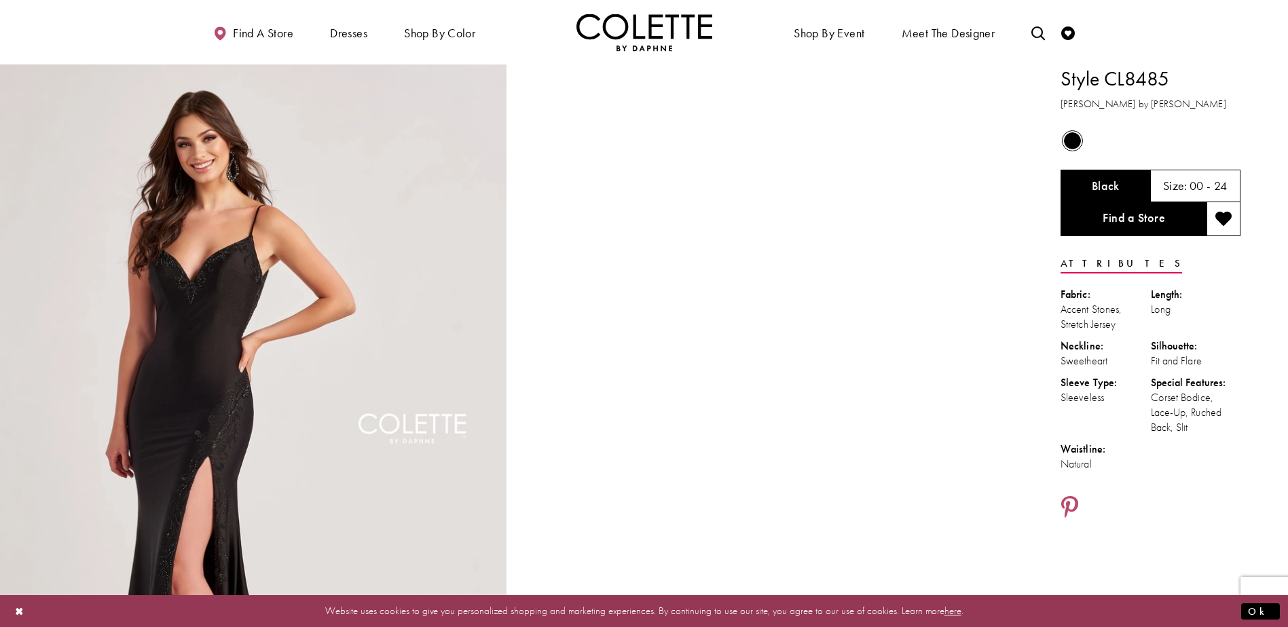
drag, startPoint x: 1065, startPoint y: 306, endPoint x: 1119, endPoint y: 320, distance: 55.5
click at [1119, 320] on div "Accent Stones, Stretch Jersey" at bounding box center [1106, 317] width 90 height 30
drag, startPoint x: 1119, startPoint y: 320, endPoint x: 1046, endPoint y: 312, distance: 73.1
click at [1046, 312] on div "Style CL8485 Colette by Daphne Out of Stock Black Size: 00 - 24" at bounding box center [1154, 445] width 268 height 760
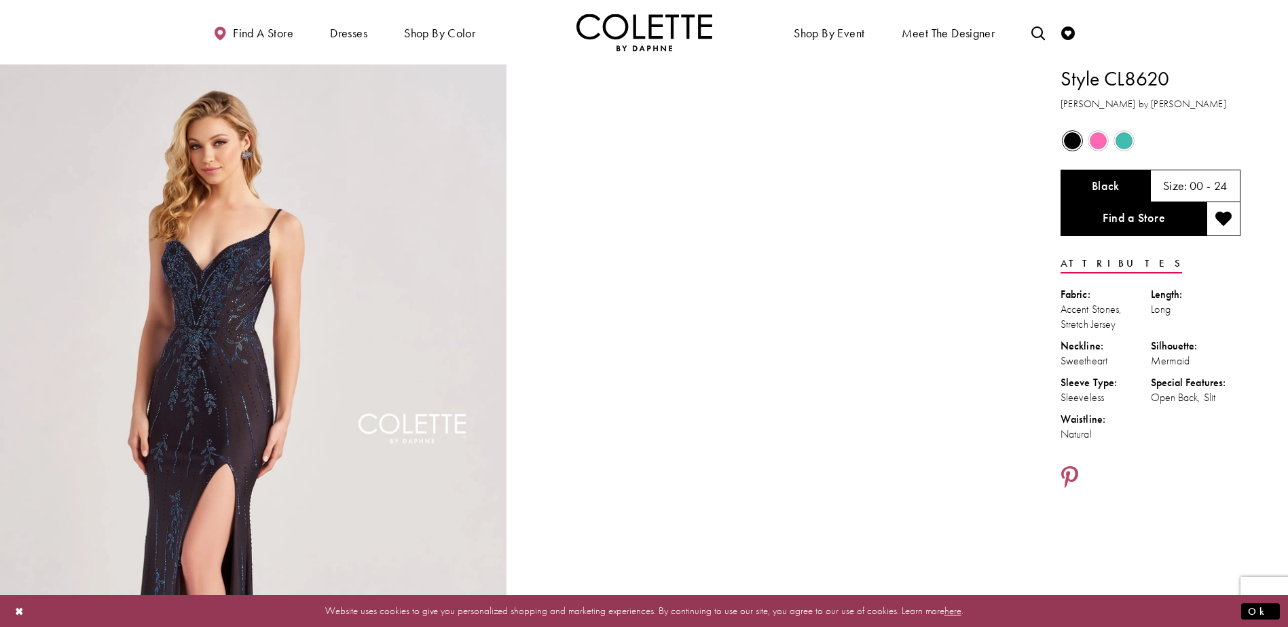
click at [1123, 138] on span "Product color controls state depends on size chosen" at bounding box center [1124, 140] width 17 height 17
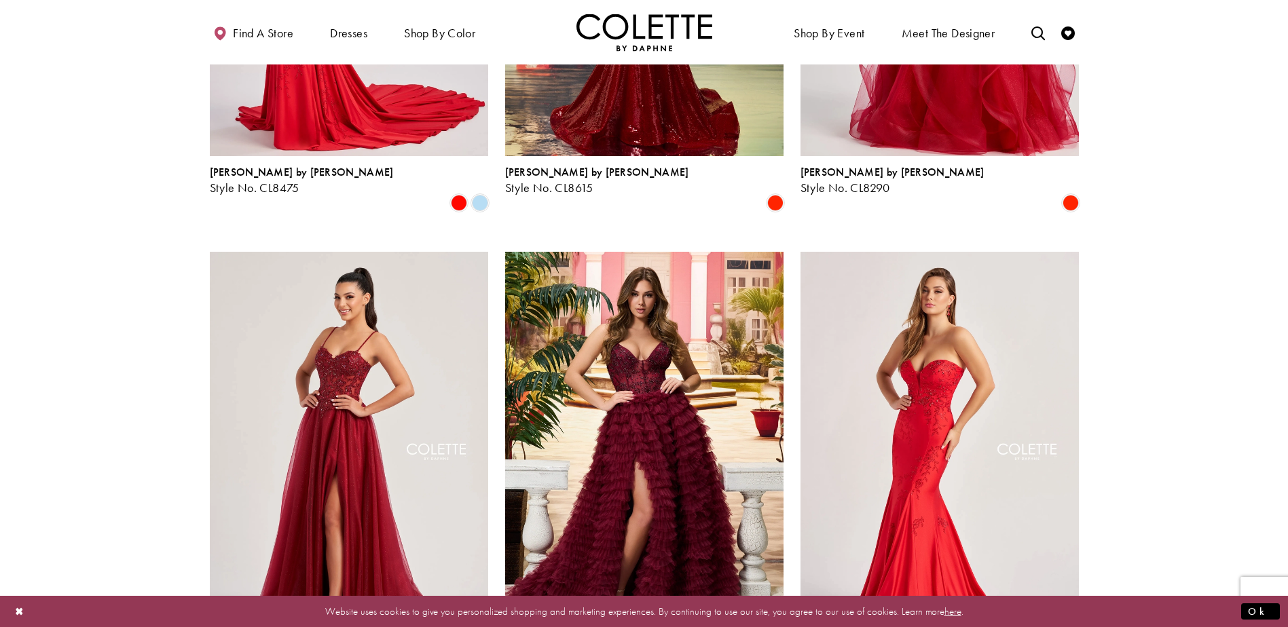
scroll to position [1426, 0]
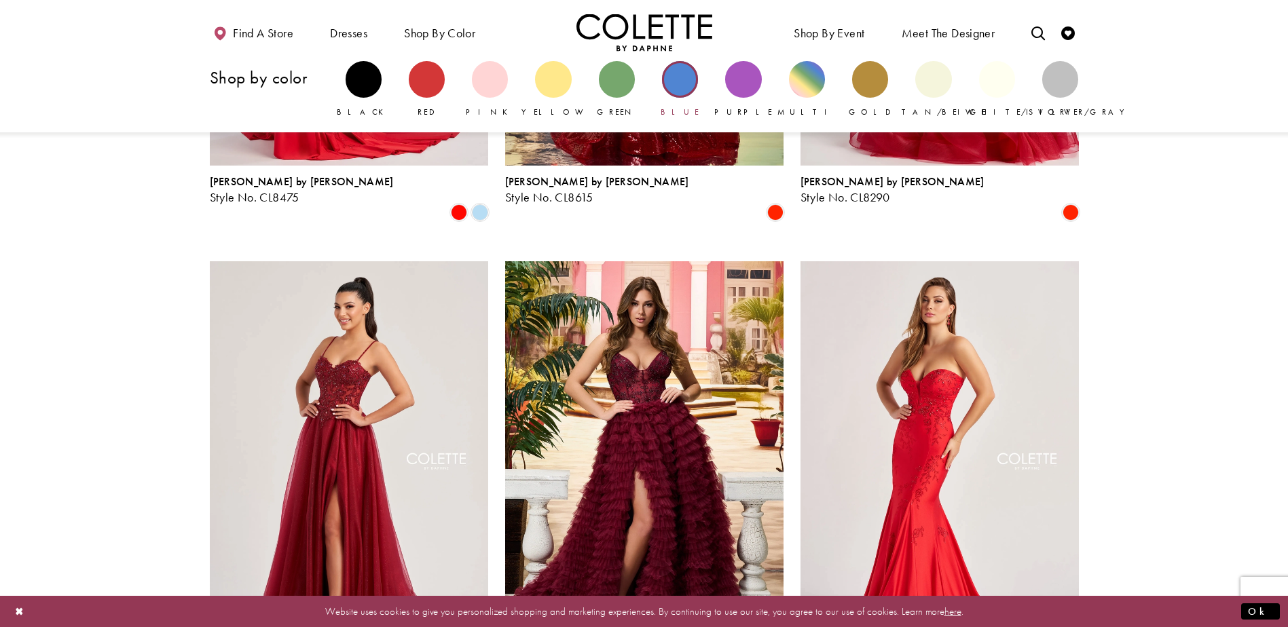
click at [674, 87] on div "Primary block" at bounding box center [680, 79] width 36 height 36
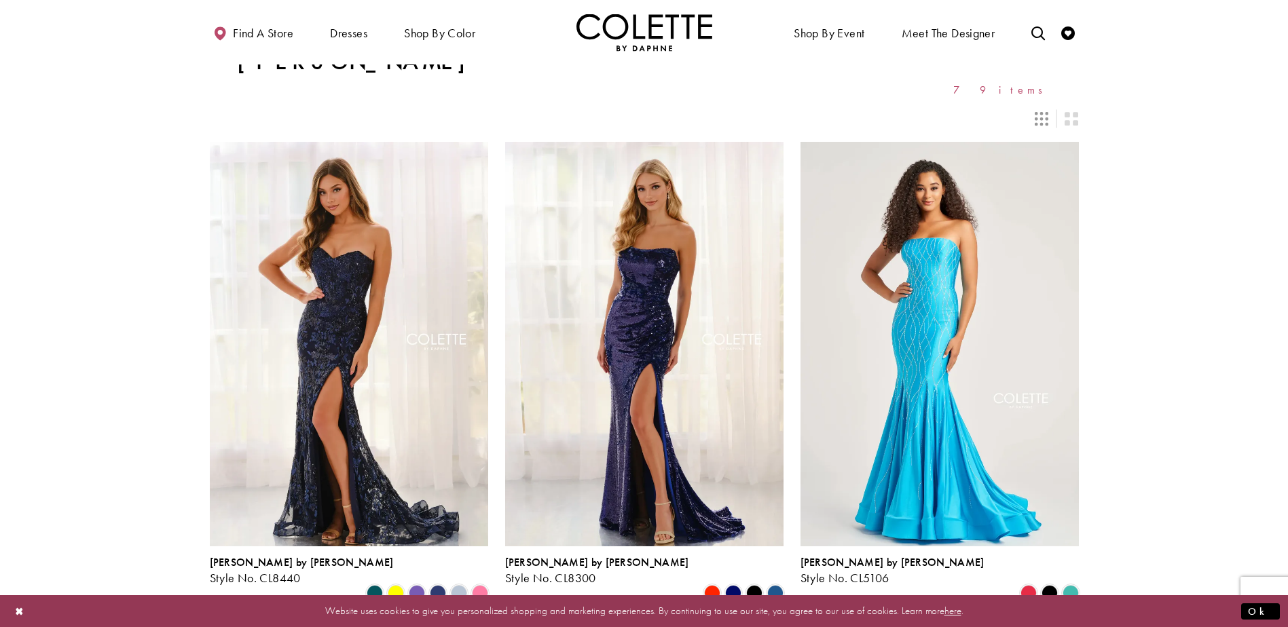
scroll to position [68, 0]
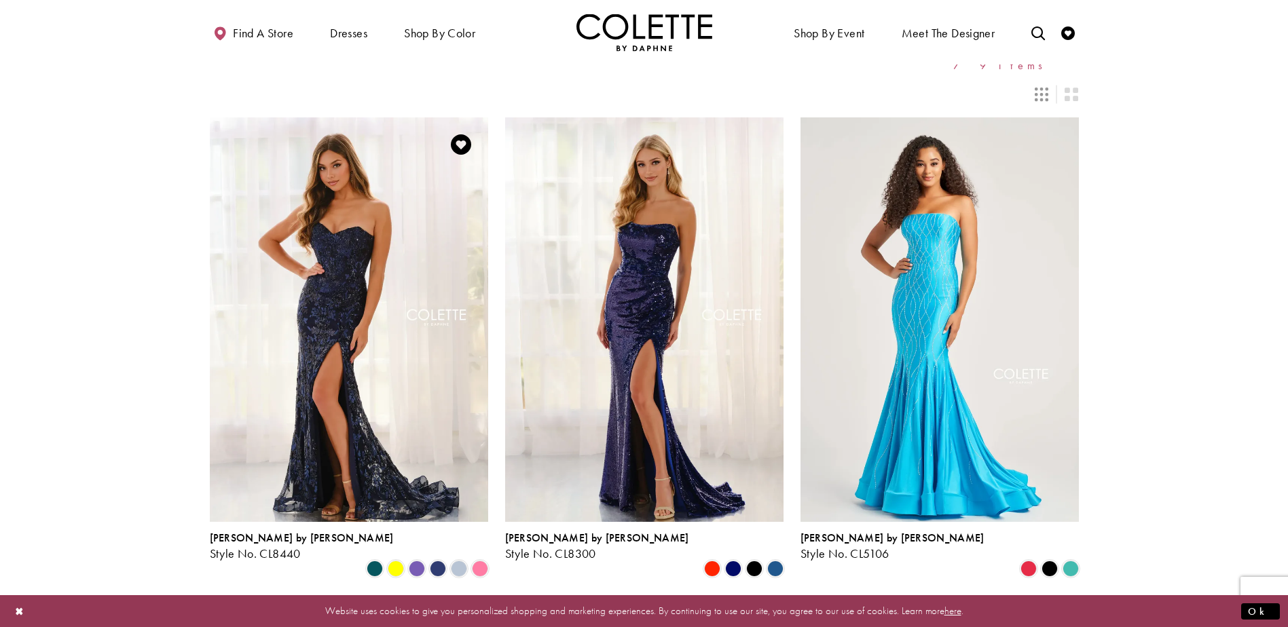
click at [354, 272] on img "Visit Colette by Daphne Style No. CL8440 Page" at bounding box center [349, 319] width 278 height 405
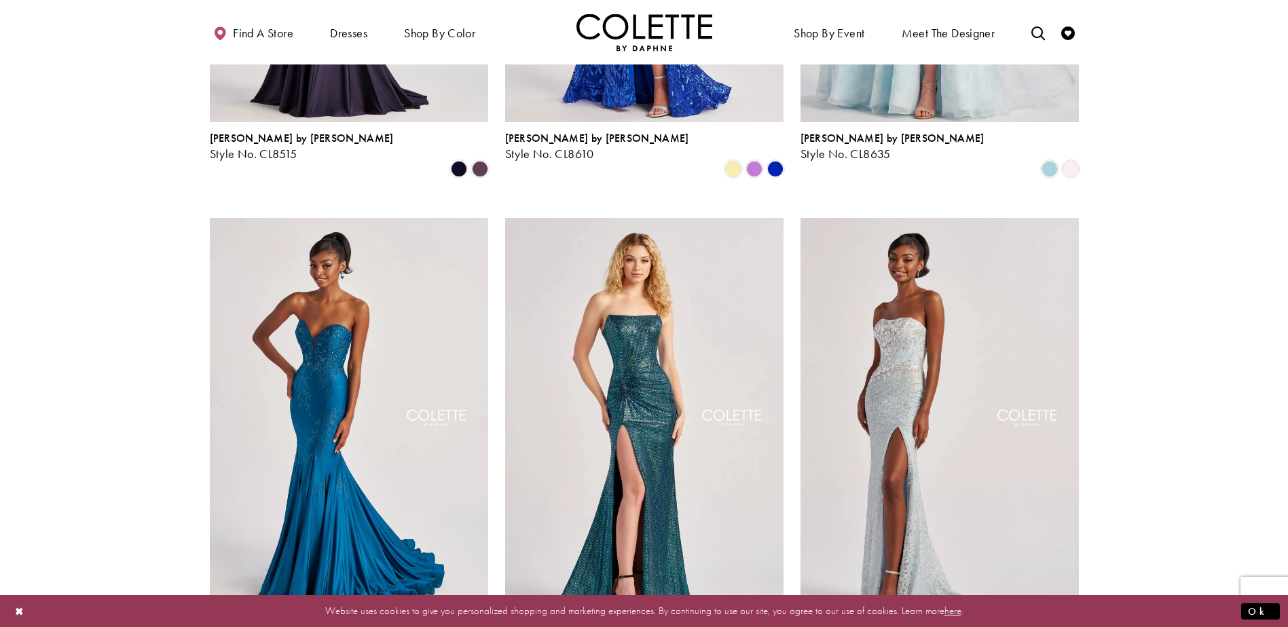
scroll to position [1494, 0]
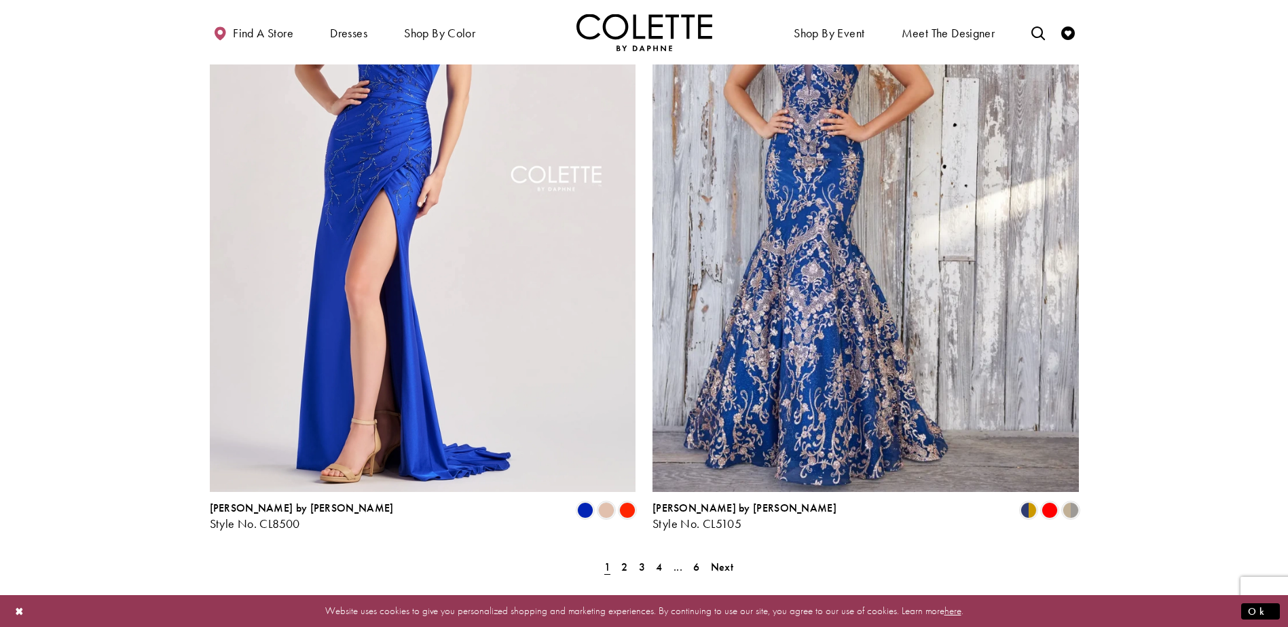
scroll to position [2444, 0]
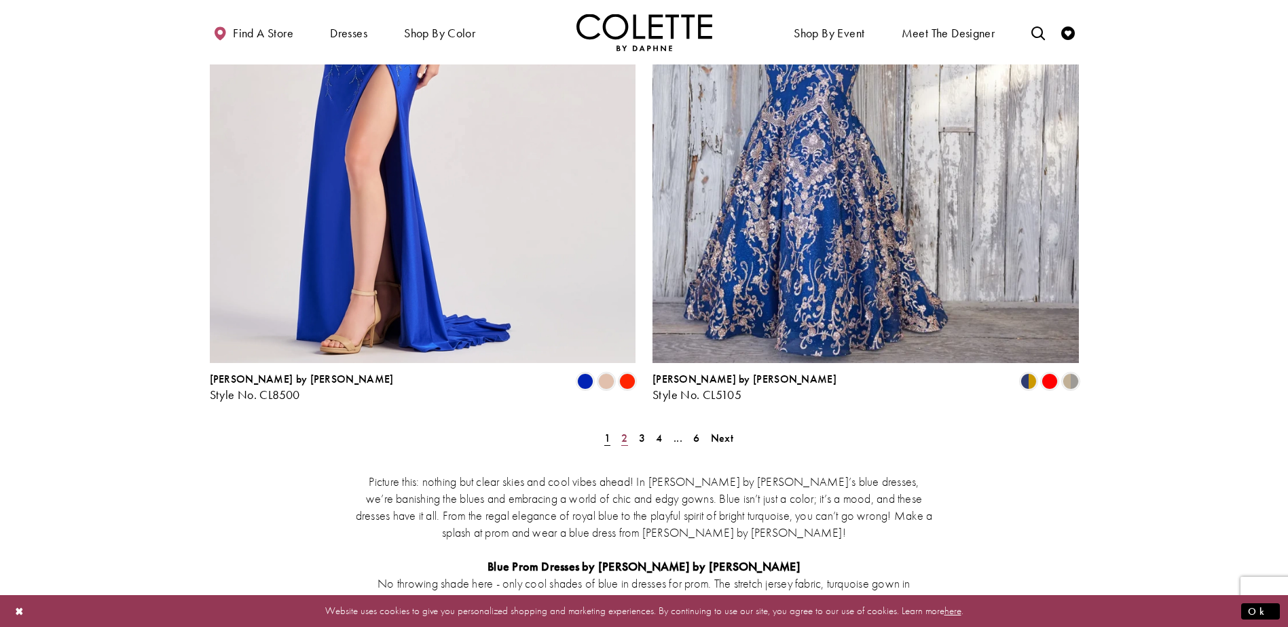
click at [625, 431] on span "2" at bounding box center [624, 438] width 6 height 14
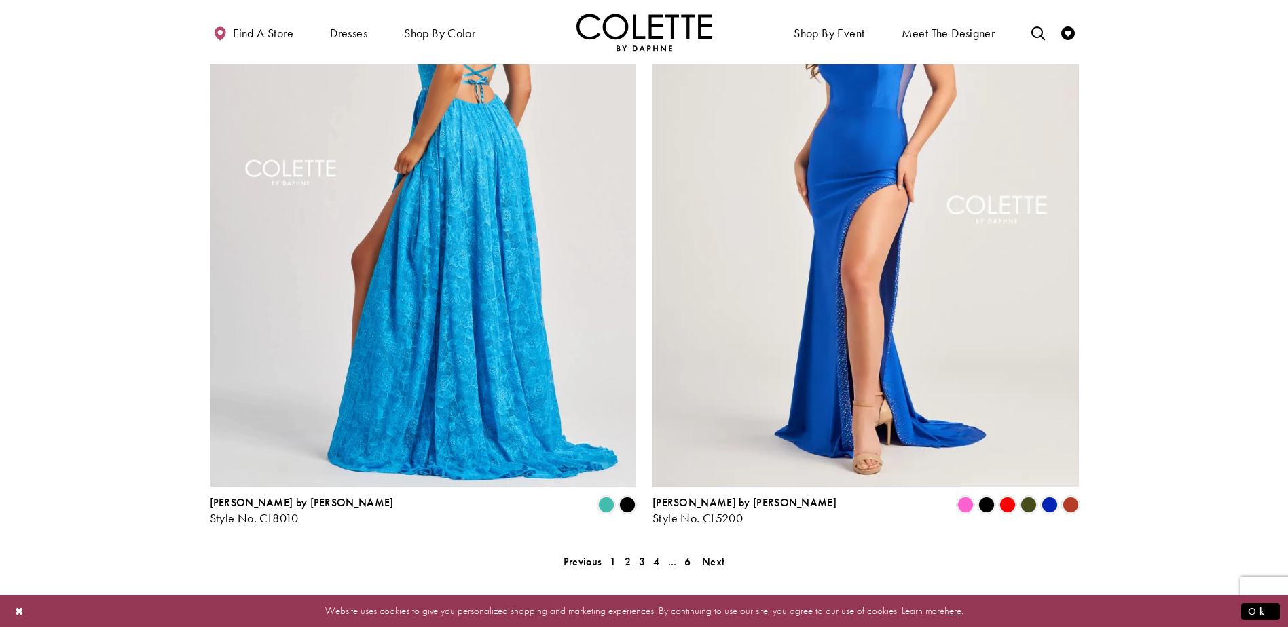
scroll to position [2178, 0]
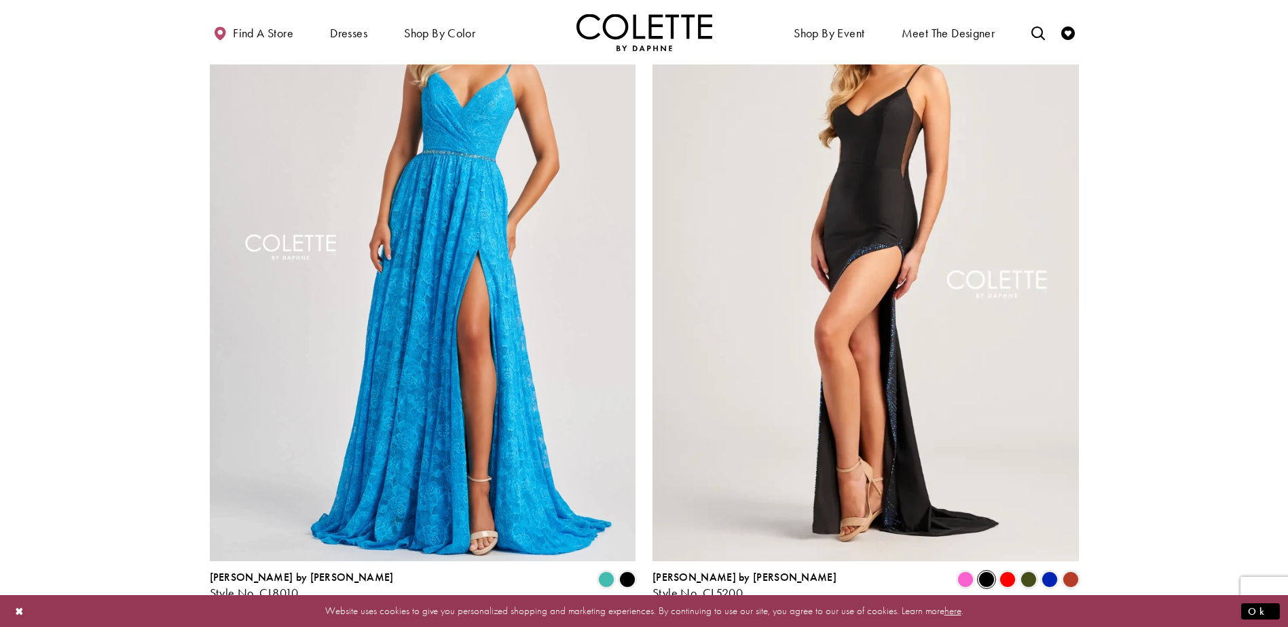
click at [990, 572] on span "Product List" at bounding box center [986, 580] width 16 height 16
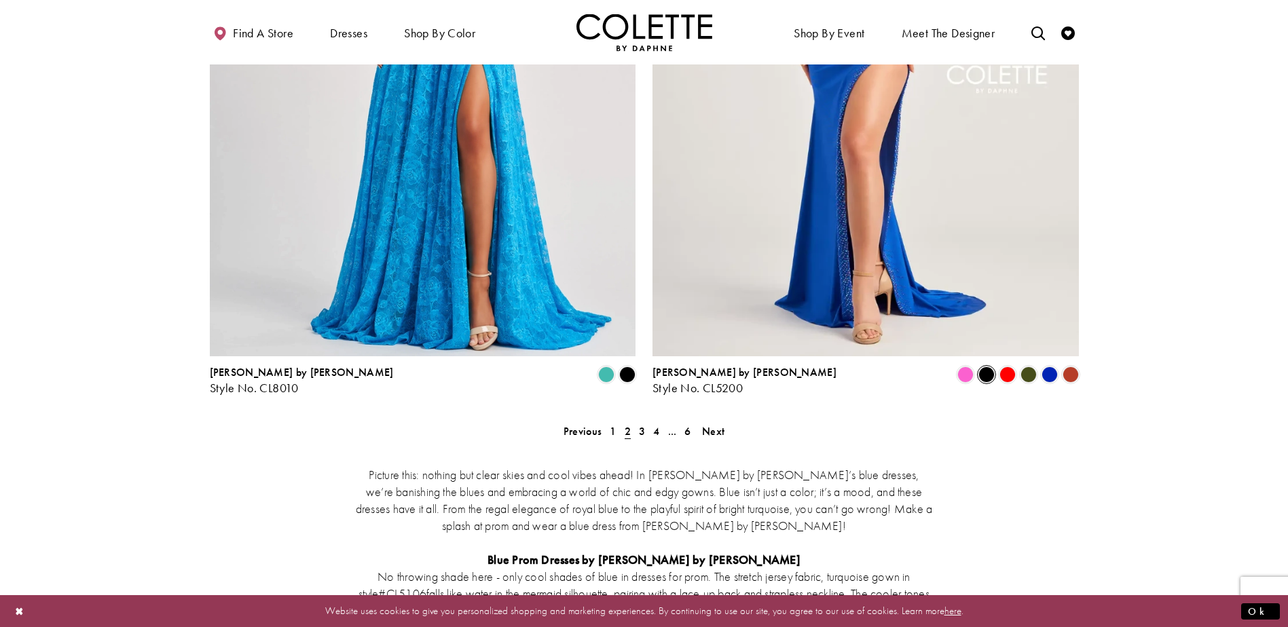
scroll to position [2586, 0]
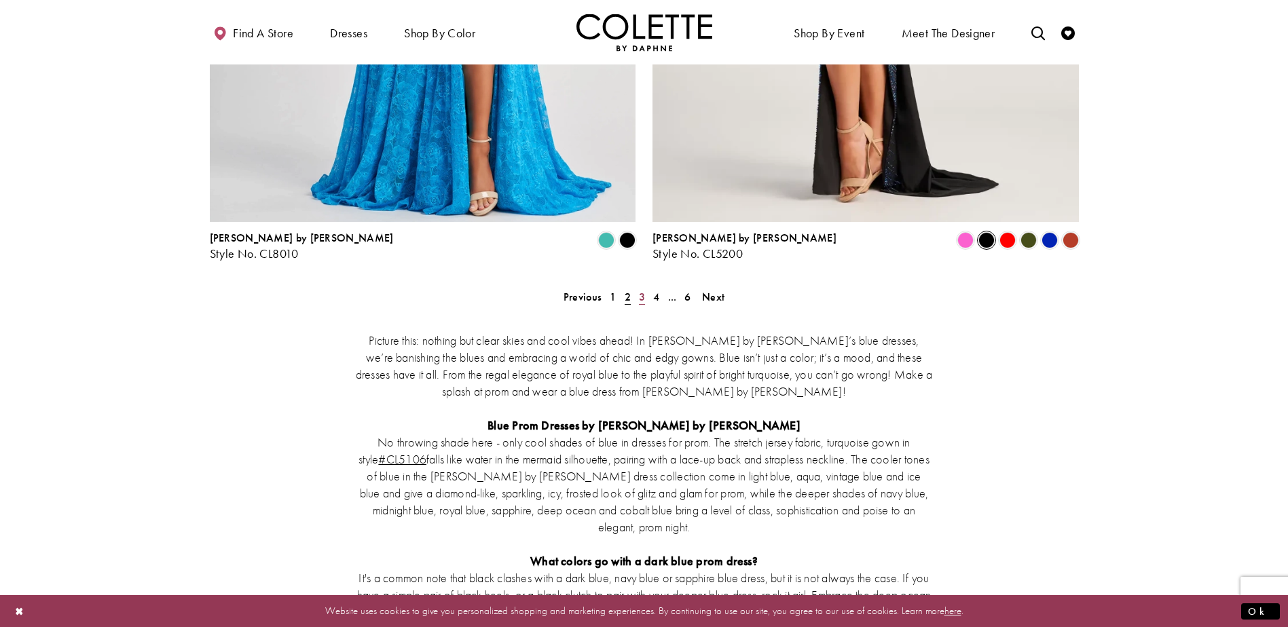
click at [648, 287] on link "3" at bounding box center [642, 297] width 14 height 20
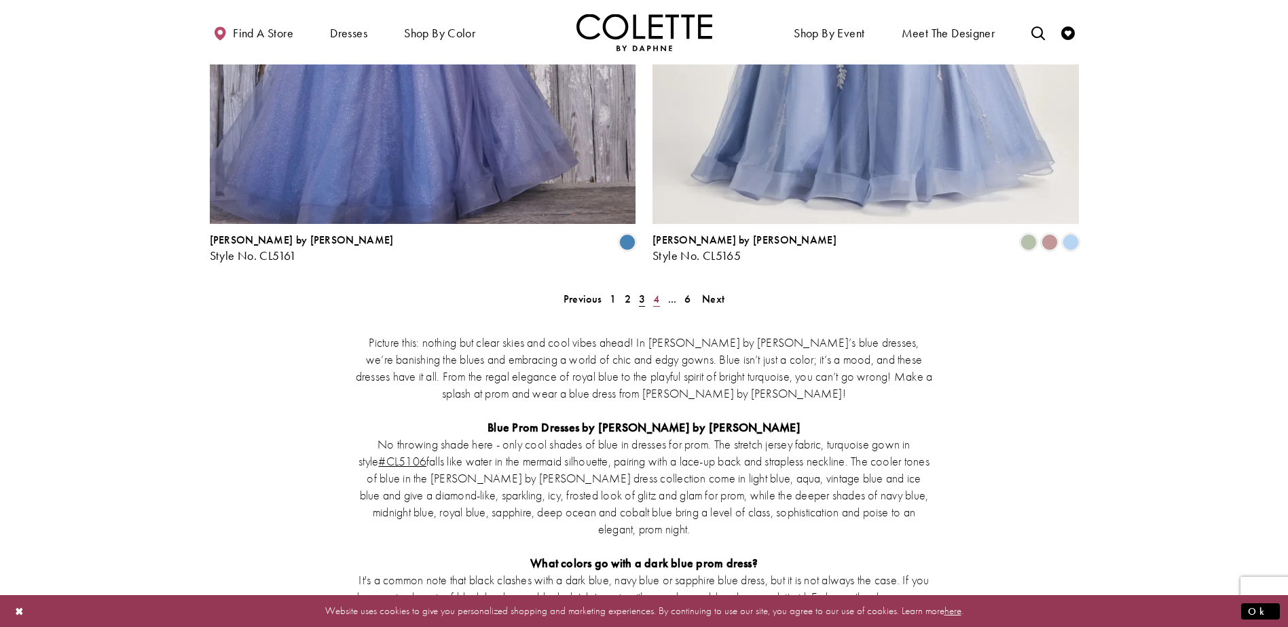
scroll to position [2448, 0]
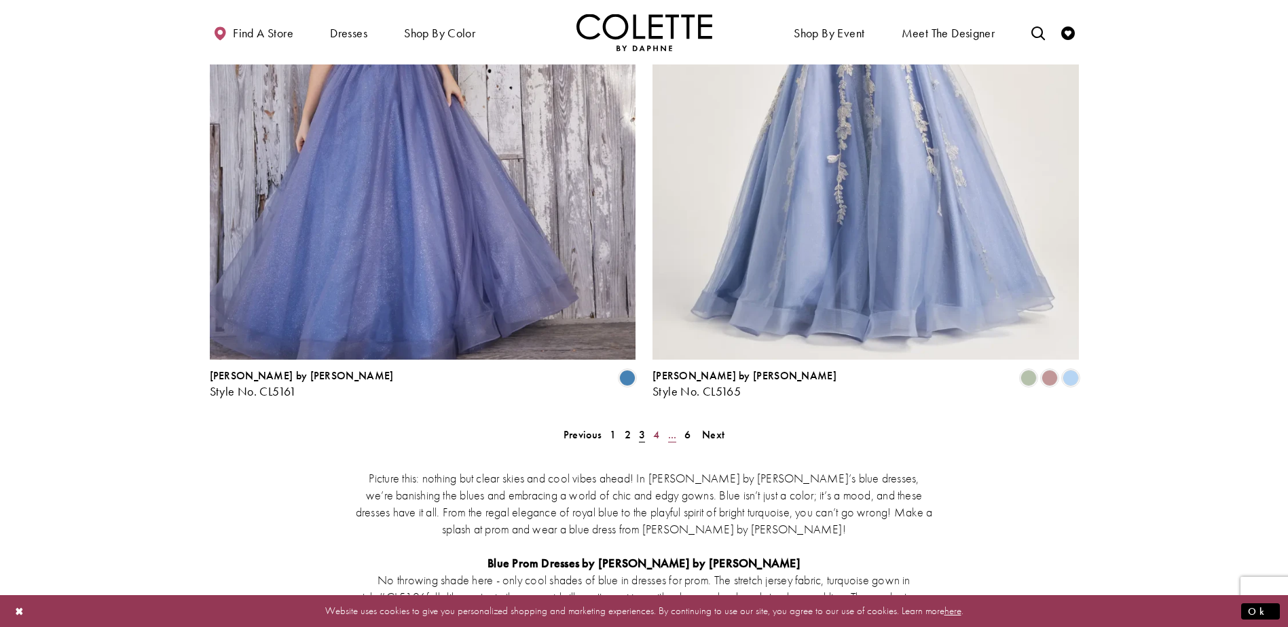
click at [663, 425] on ul "Previous 1 2 3 4 ... 6 Next" at bounding box center [644, 435] width 585 height 20
click at [659, 425] on link "4" at bounding box center [656, 435] width 14 height 20
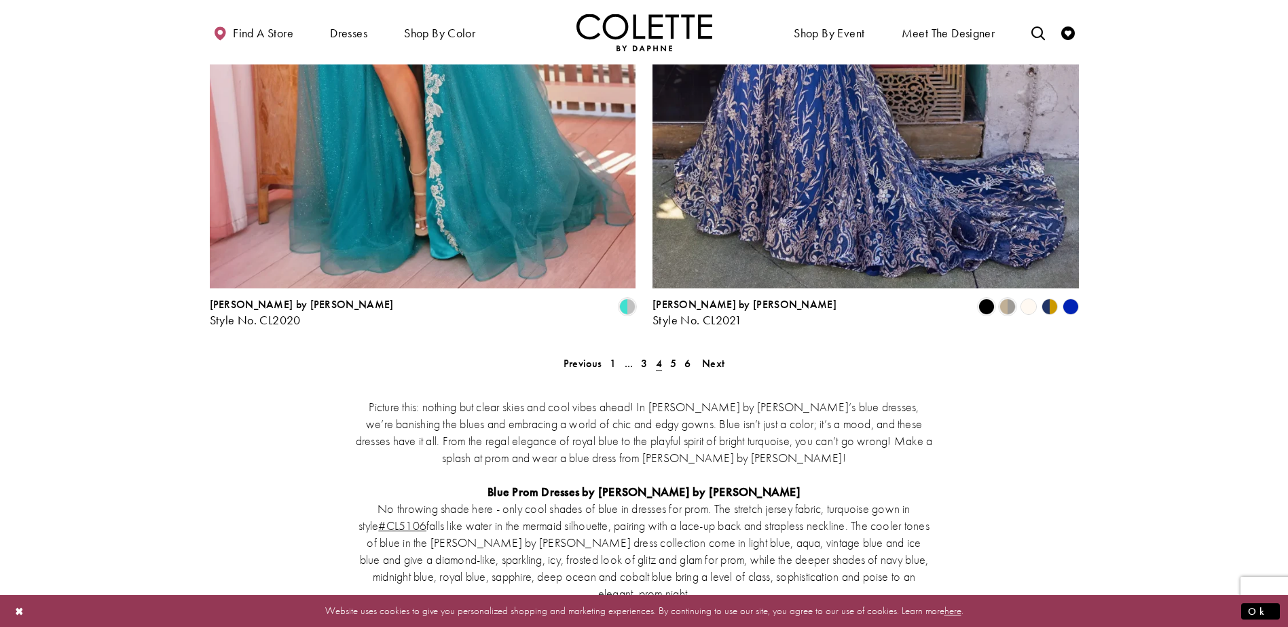
scroll to position [2586, 0]
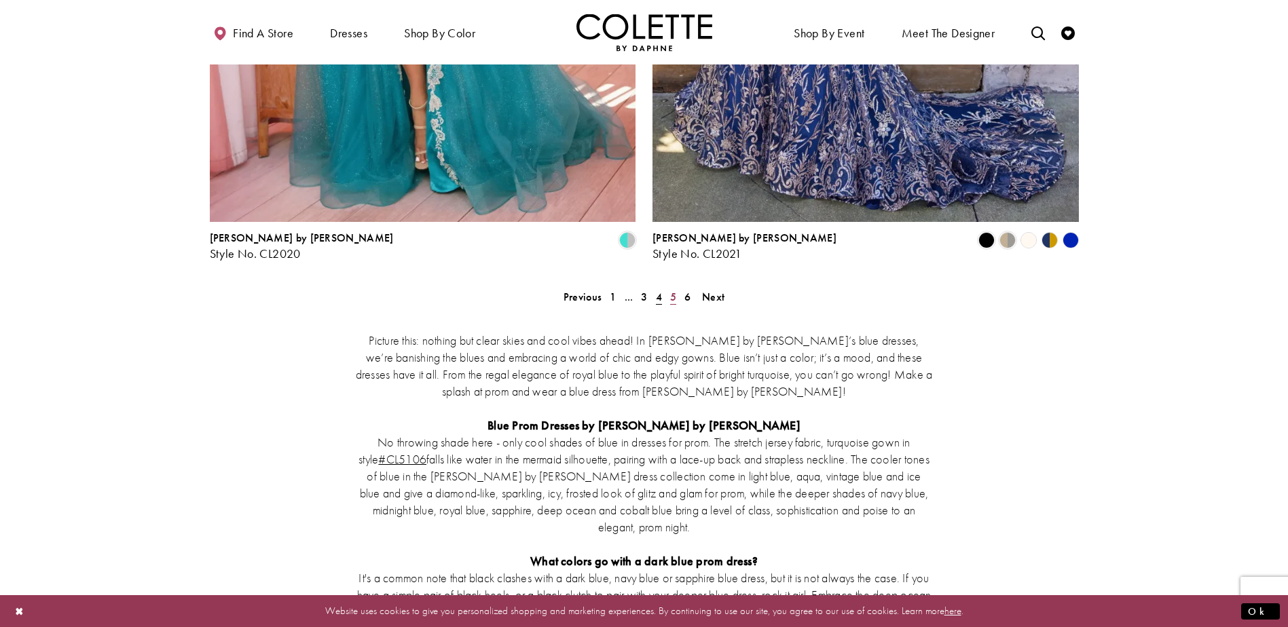
click at [671, 290] on span "5" at bounding box center [673, 297] width 6 height 14
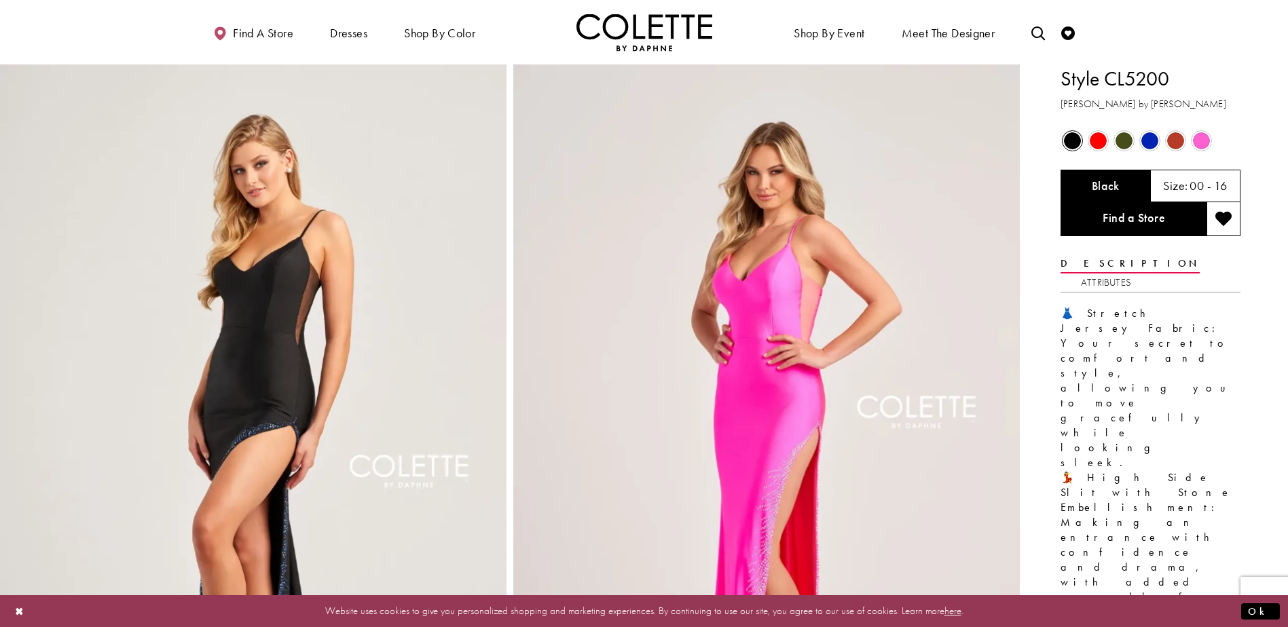
drag, startPoint x: 1181, startPoint y: 79, endPoint x: 1110, endPoint y: 83, distance: 71.4
click at [1110, 83] on h1 "Style CL5200" at bounding box center [1151, 79] width 180 height 29
copy h1 "CL5200"
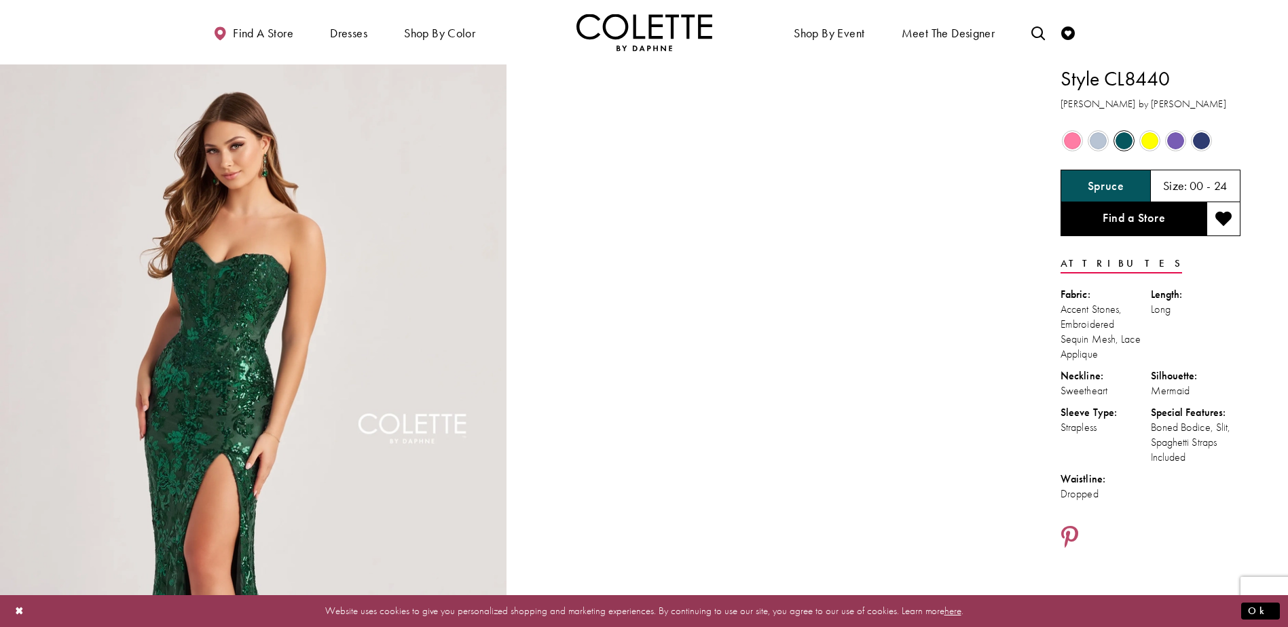
click at [1190, 137] on div "Out of Stock" at bounding box center [1202, 141] width 24 height 24
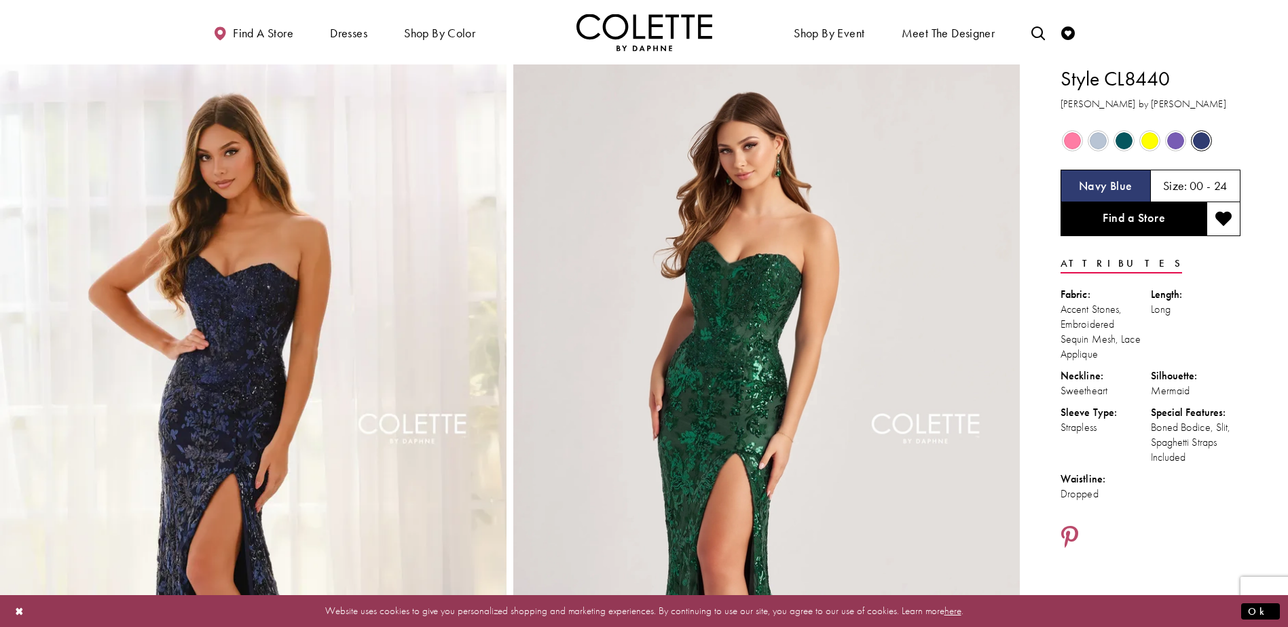
click at [1169, 147] on span "Product color controls state depends on size chosen" at bounding box center [1175, 140] width 17 height 17
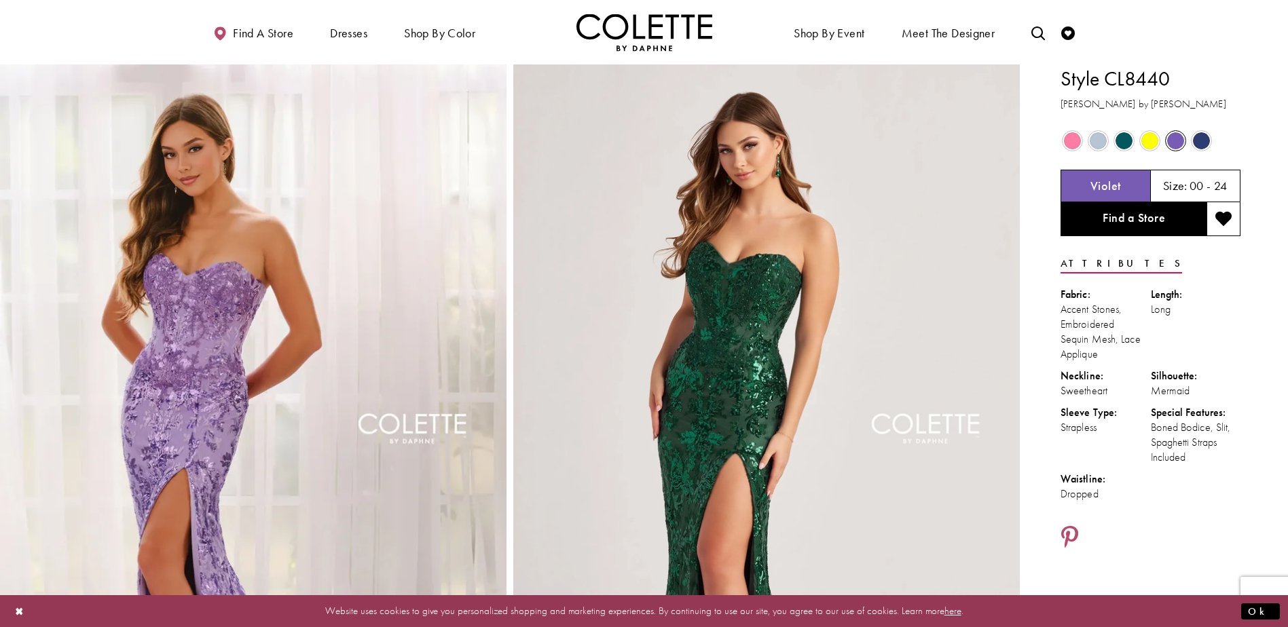
click at [1067, 139] on span "Product color controls state depends on size chosen" at bounding box center [1072, 140] width 17 height 17
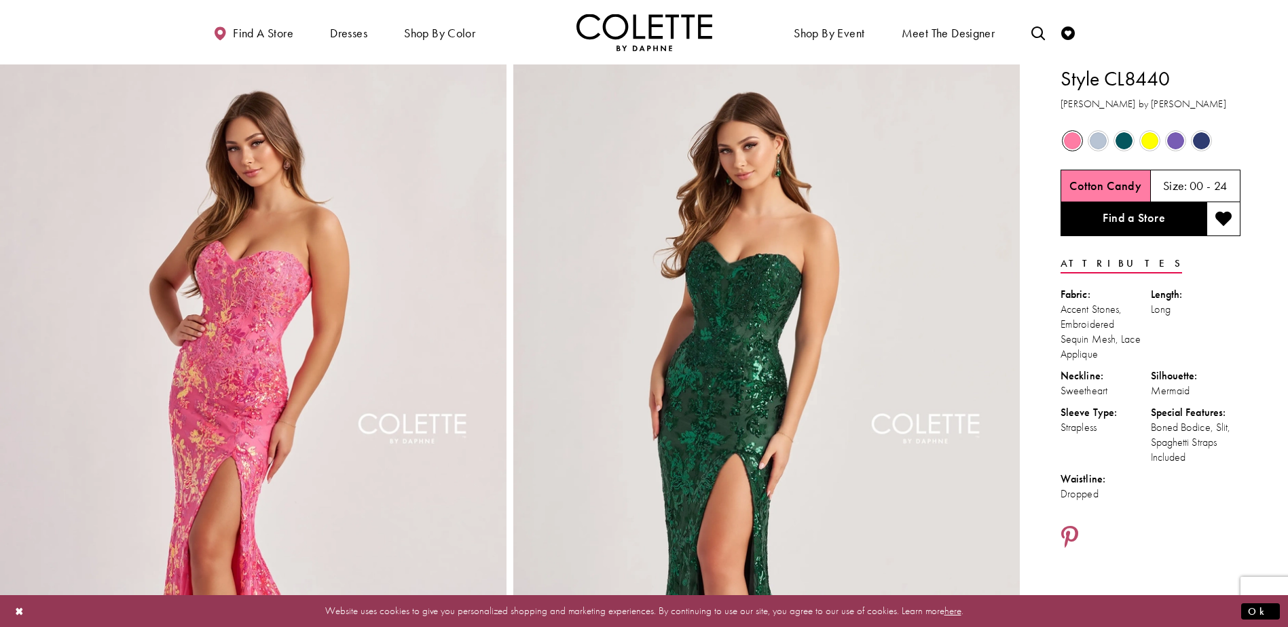
click at [1095, 141] on span "Product color controls state depends on size chosen" at bounding box center [1098, 140] width 17 height 17
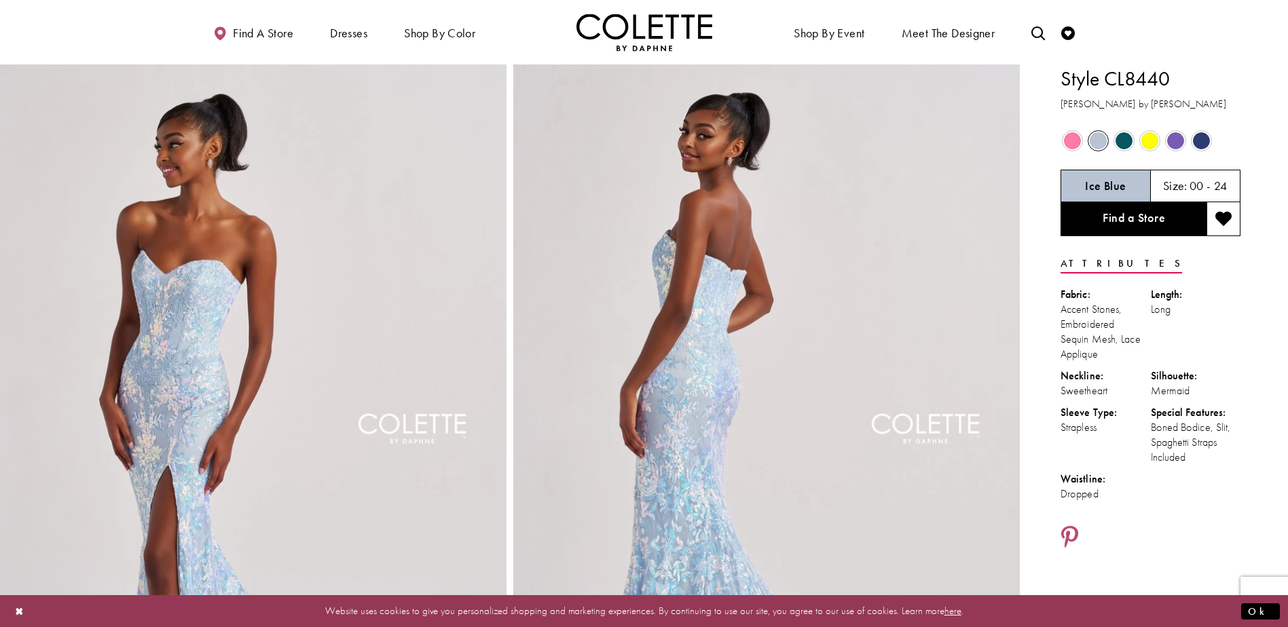
click at [1201, 148] on span "Product color controls state depends on size chosen" at bounding box center [1201, 140] width 17 height 17
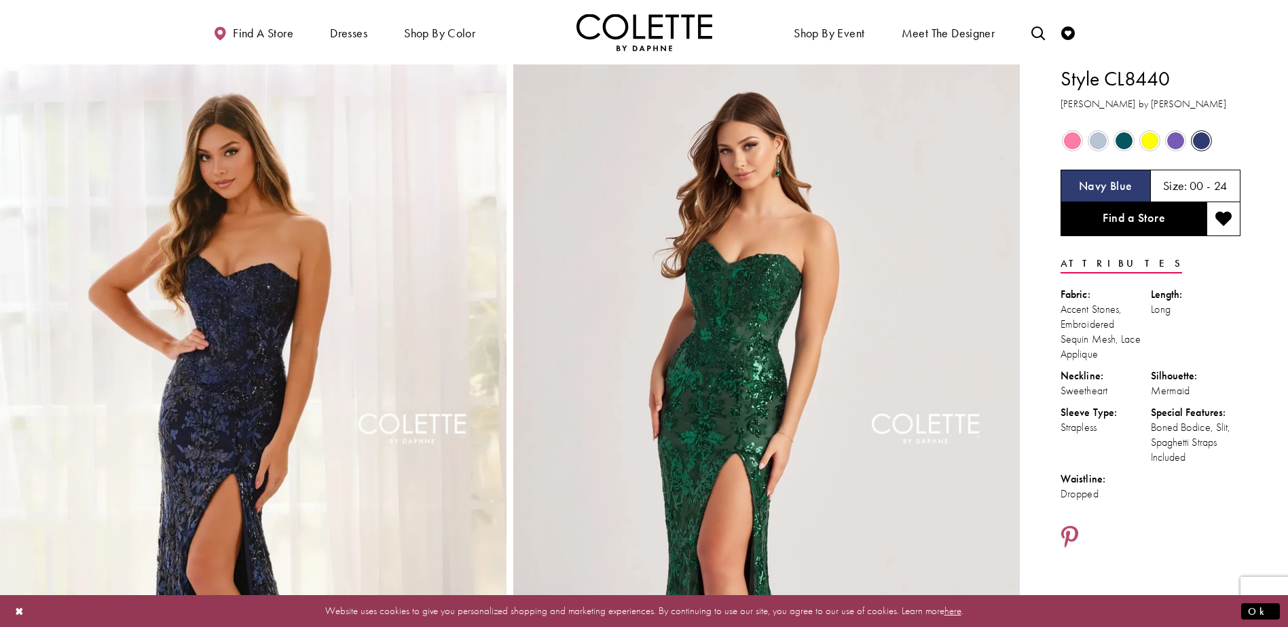
drag, startPoint x: 1173, startPoint y: 223, endPoint x: 1192, endPoint y: 105, distance: 119.1
drag, startPoint x: 1177, startPoint y: 81, endPoint x: 1059, endPoint y: 75, distance: 119.0
copy h1 "Style CL8440"
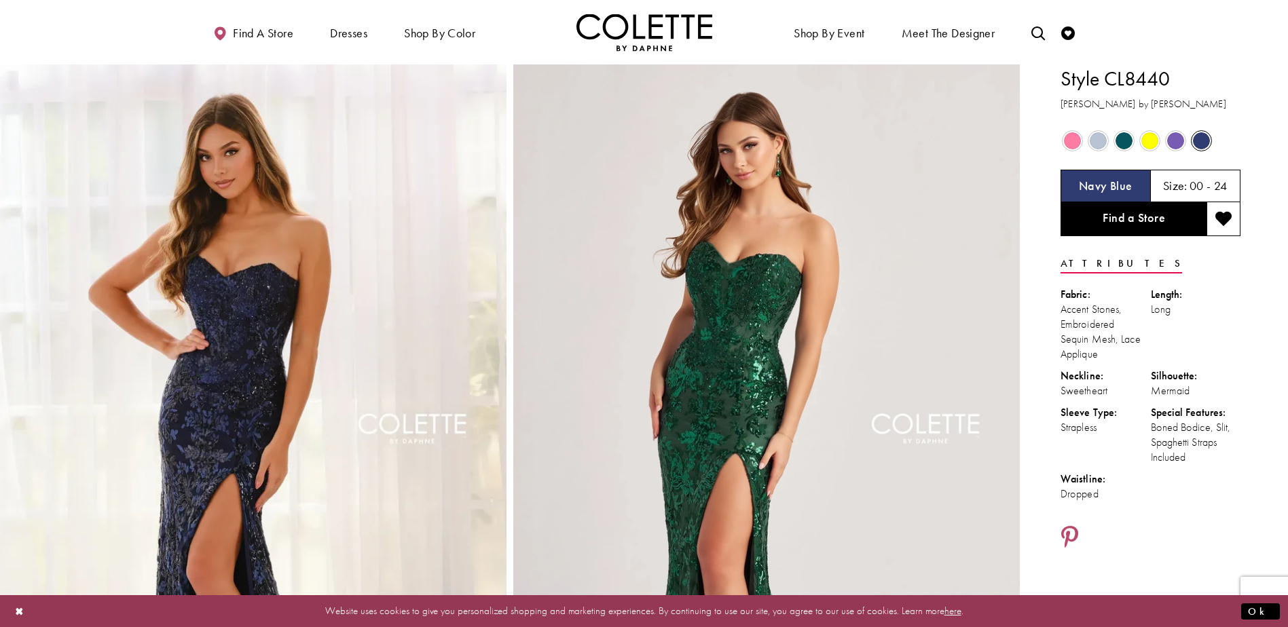
drag, startPoint x: 1129, startPoint y: 85, endPoint x: 1136, endPoint y: 84, distance: 6.9
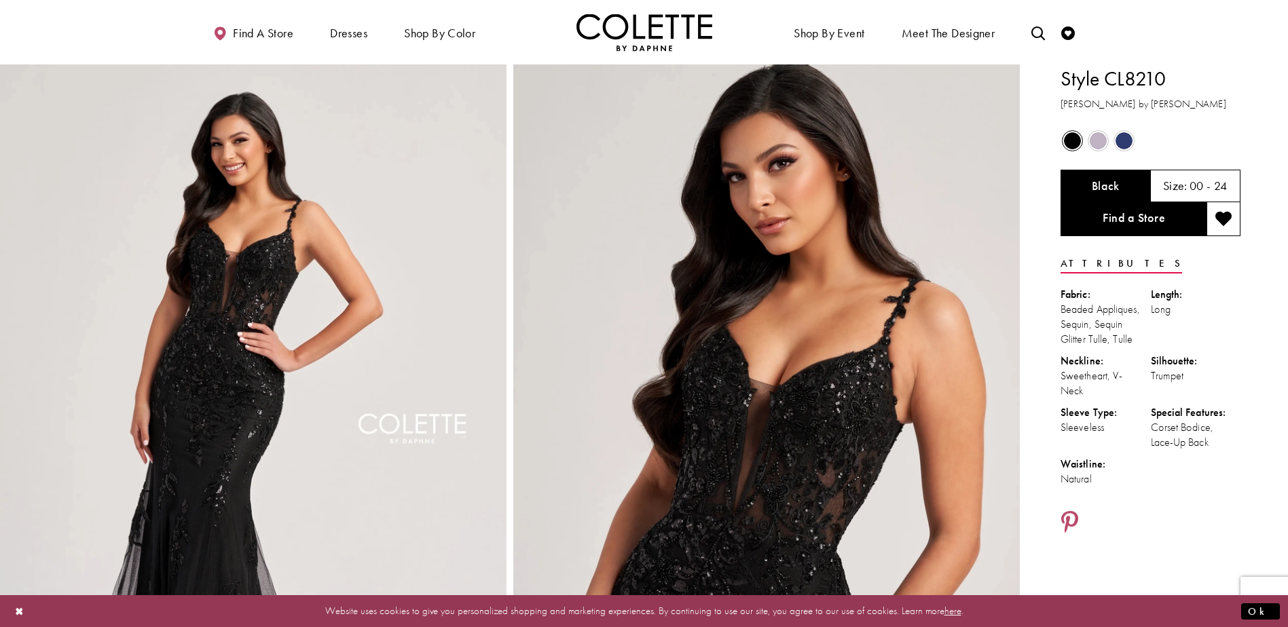
drag, startPoint x: 1149, startPoint y: 80, endPoint x: 1068, endPoint y: 84, distance: 80.9
click at [1068, 84] on h1 "Style CL8210" at bounding box center [1151, 79] width 180 height 29
drag, startPoint x: 1068, startPoint y: 84, endPoint x: 1059, endPoint y: 84, distance: 8.8
drag, startPoint x: 1060, startPoint y: 82, endPoint x: 1158, endPoint y: 81, distance: 98.5
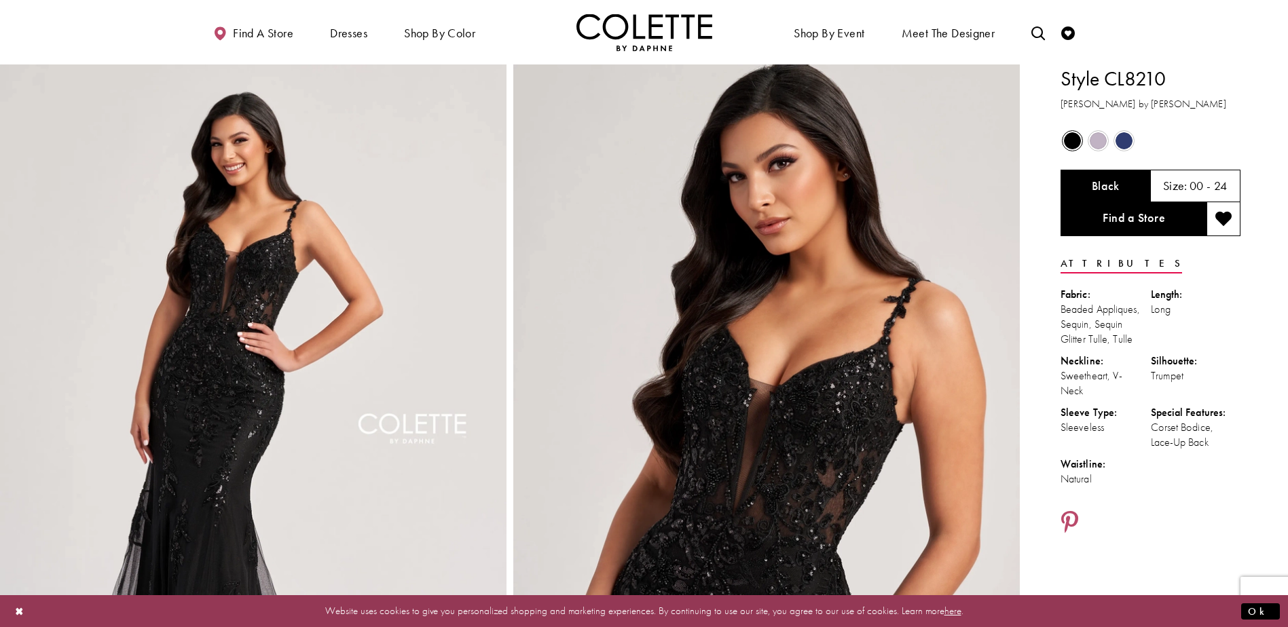
drag, startPoint x: 1158, startPoint y: 81, endPoint x: 1138, endPoint y: 81, distance: 20.4
copy h1 "Style CL8210"
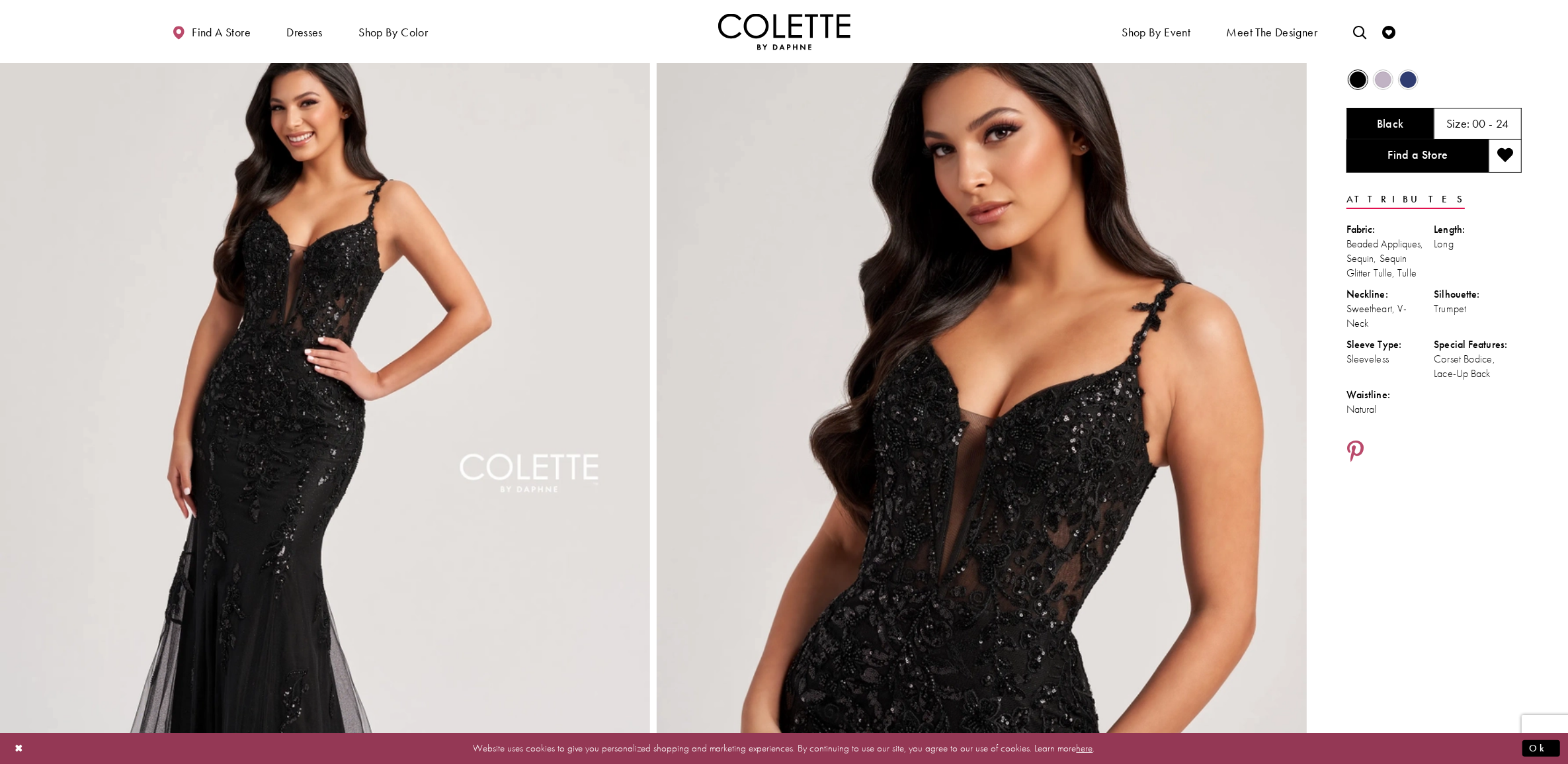
scroll to position [248, 0]
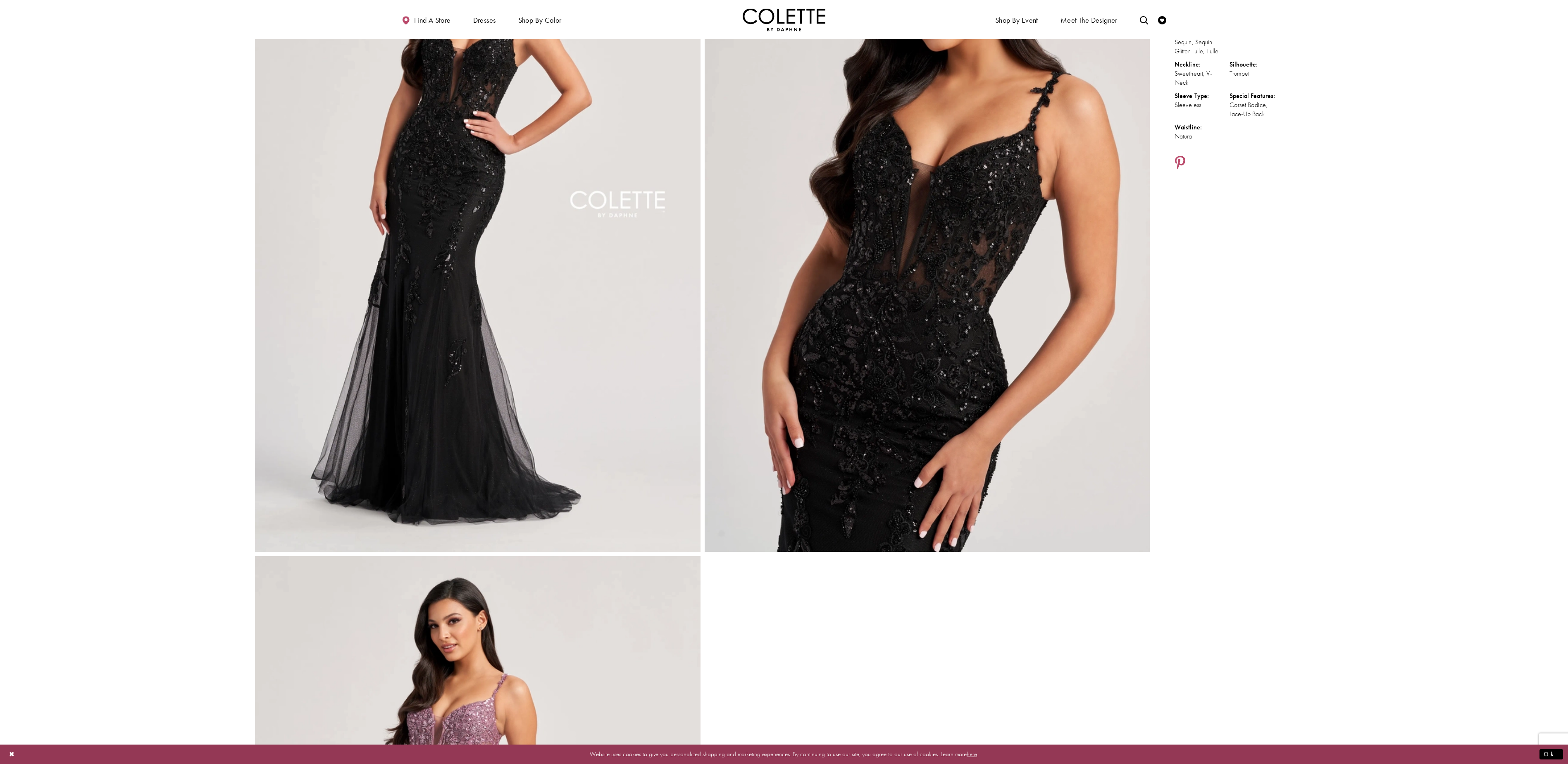
drag, startPoint x: 959, startPoint y: 0, endPoint x: 1153, endPoint y: 693, distance: 719.6
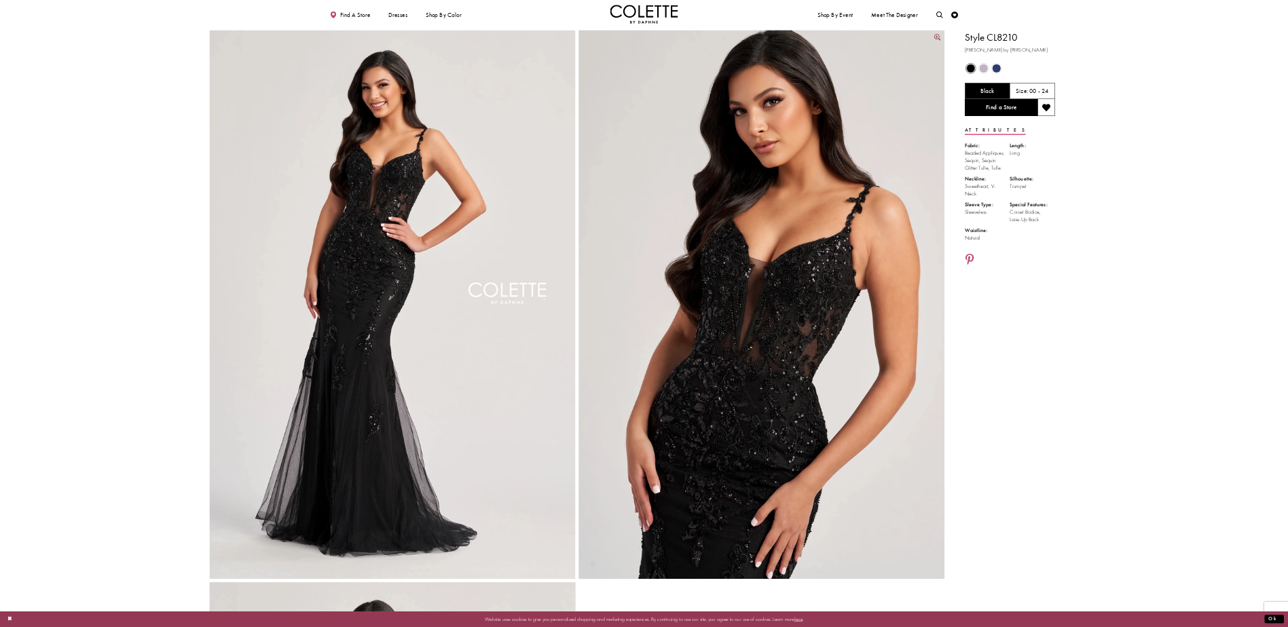
scroll to position [0, 0]
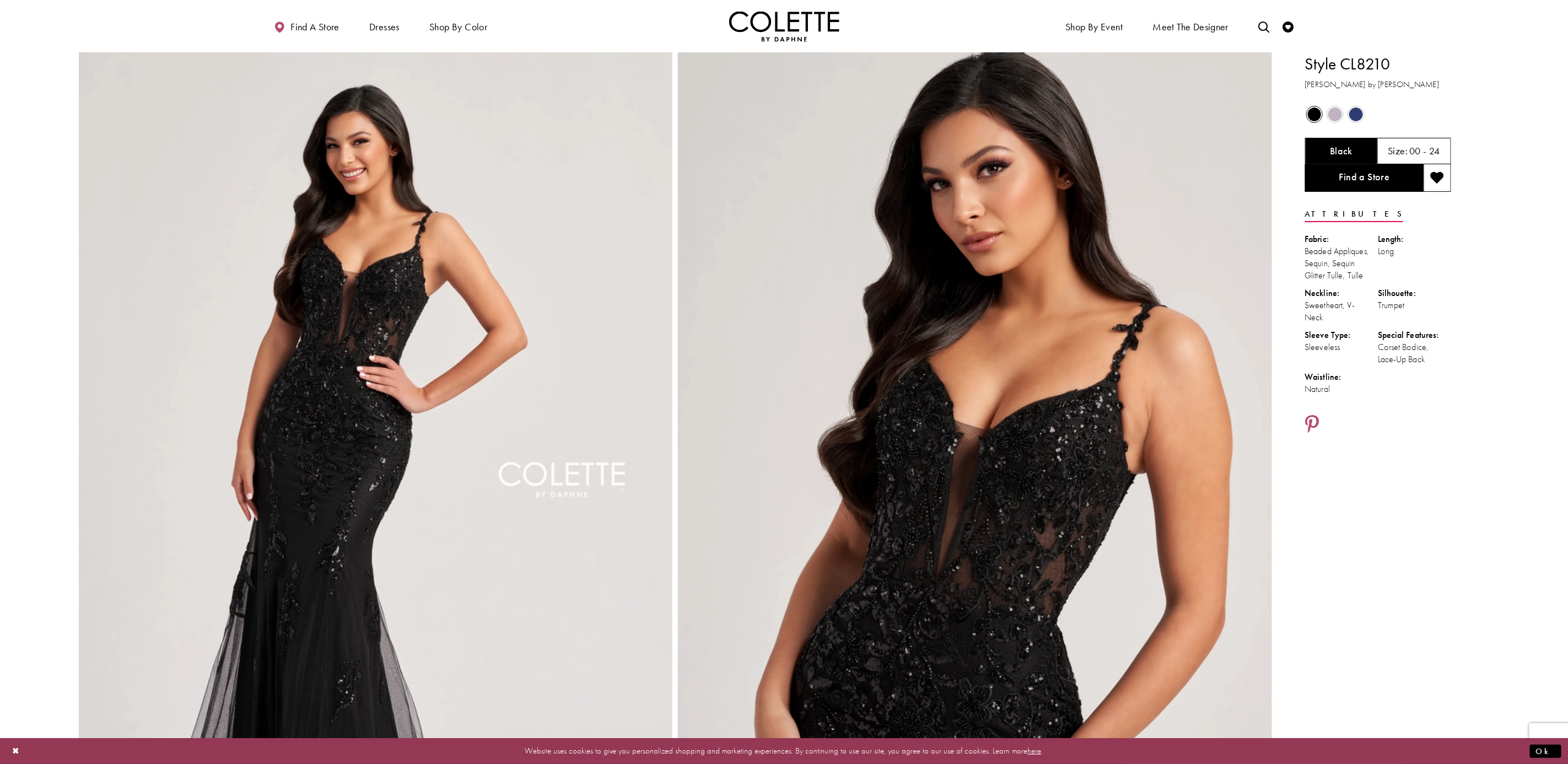
drag, startPoint x: 1180, startPoint y: 0, endPoint x: 1505, endPoint y: 588, distance: 671.8
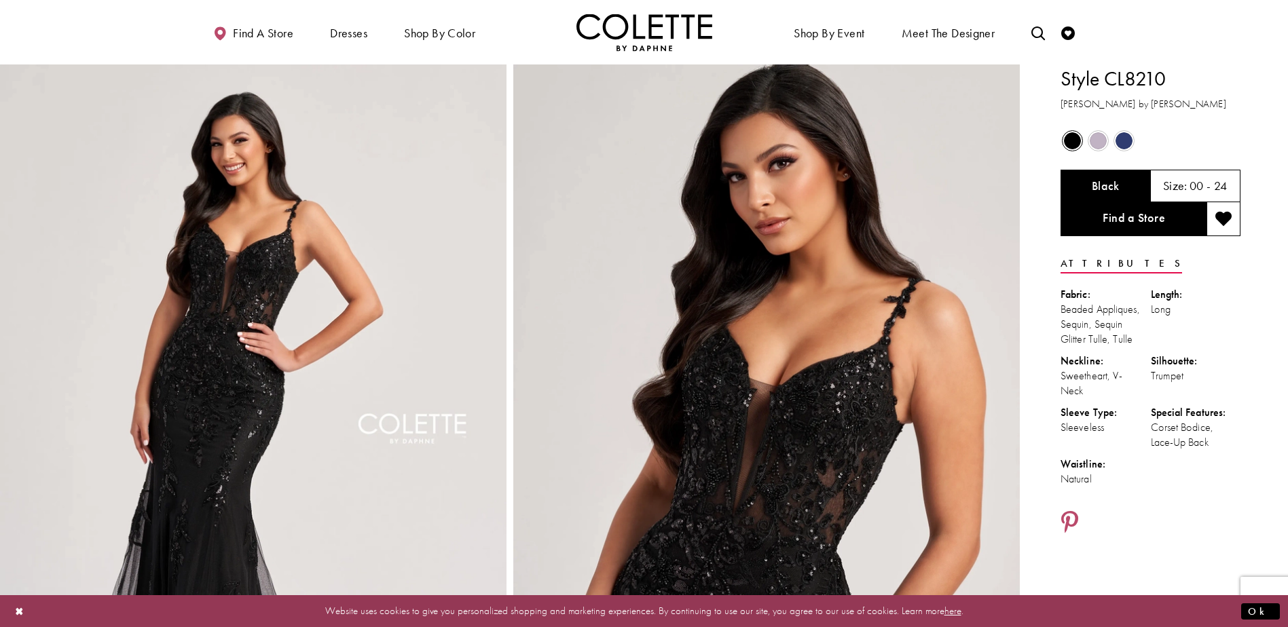
drag, startPoint x: 1850, startPoint y: 1, endPoint x: 1210, endPoint y: 553, distance: 845.4
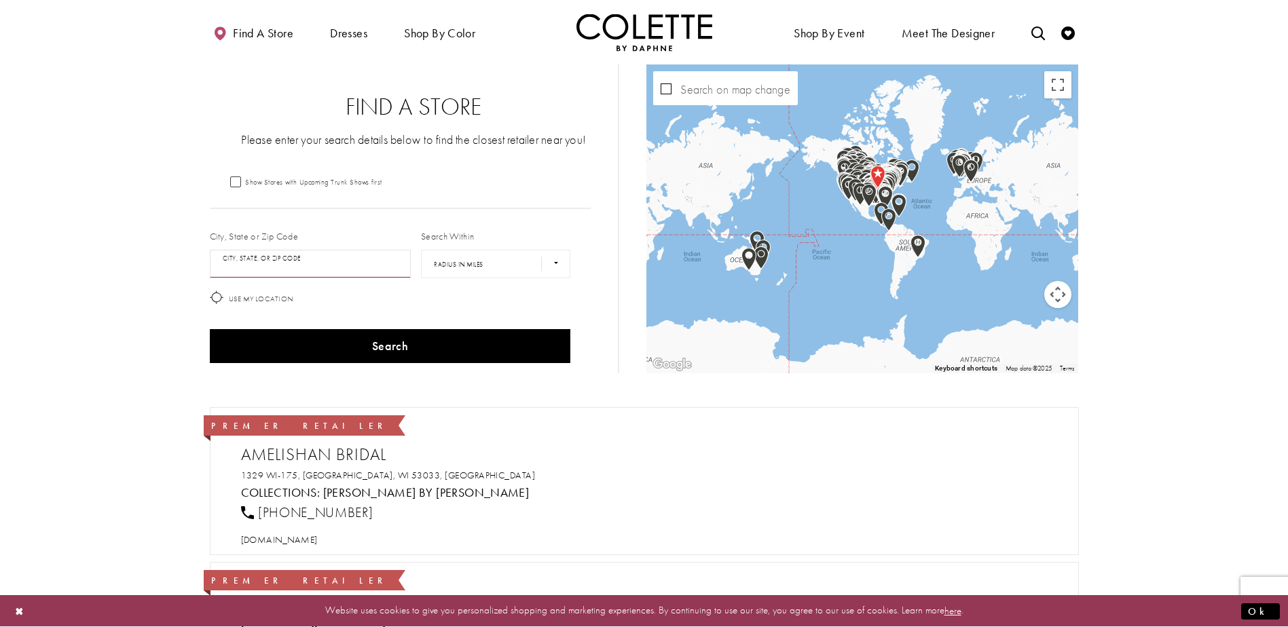
click at [307, 266] on input "City, State, or ZIP Code" at bounding box center [311, 264] width 202 height 29
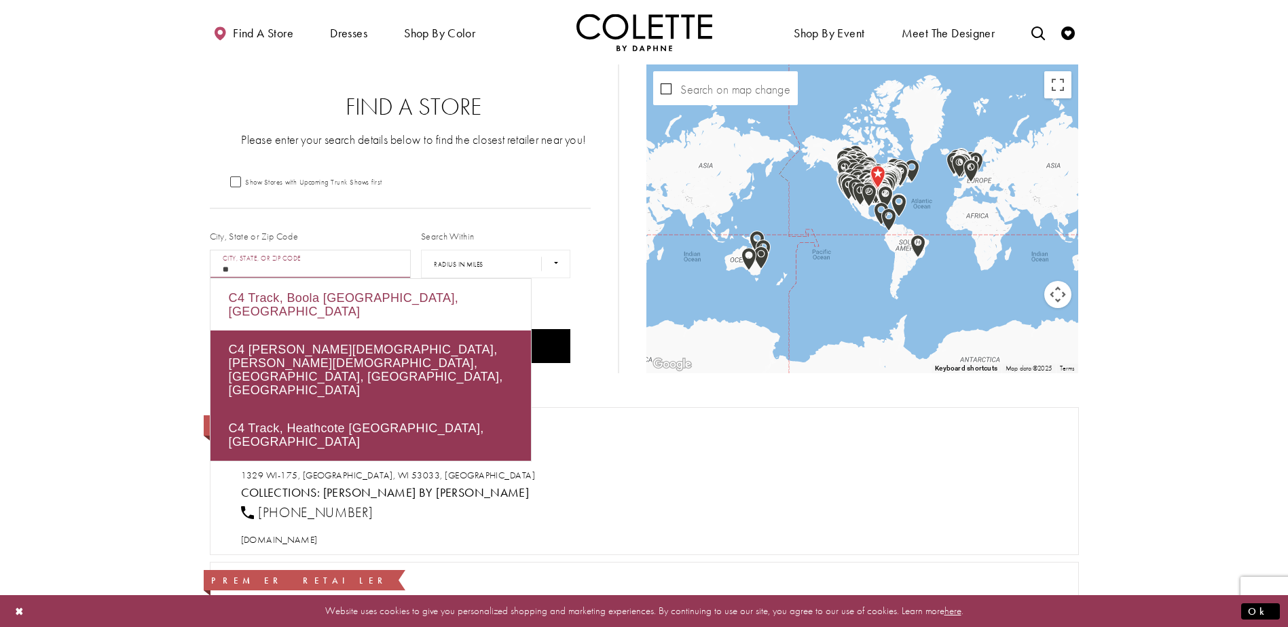
type input "*"
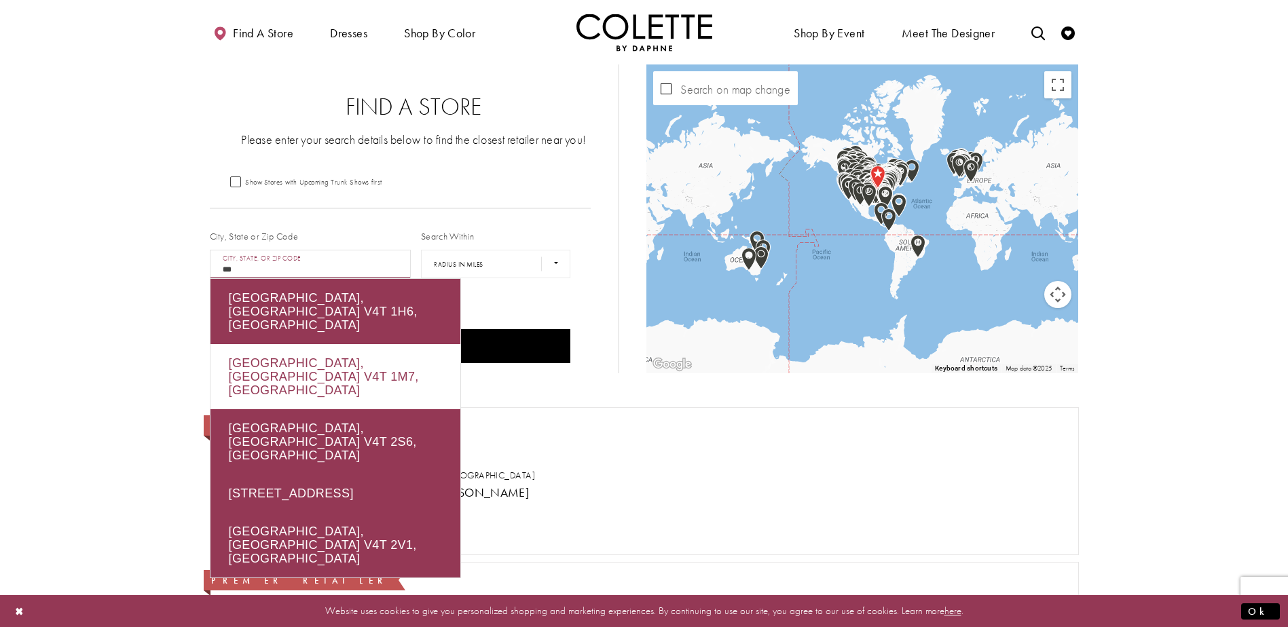
drag, startPoint x: 413, startPoint y: 301, endPoint x: 612, endPoint y: 483, distance: 269.6
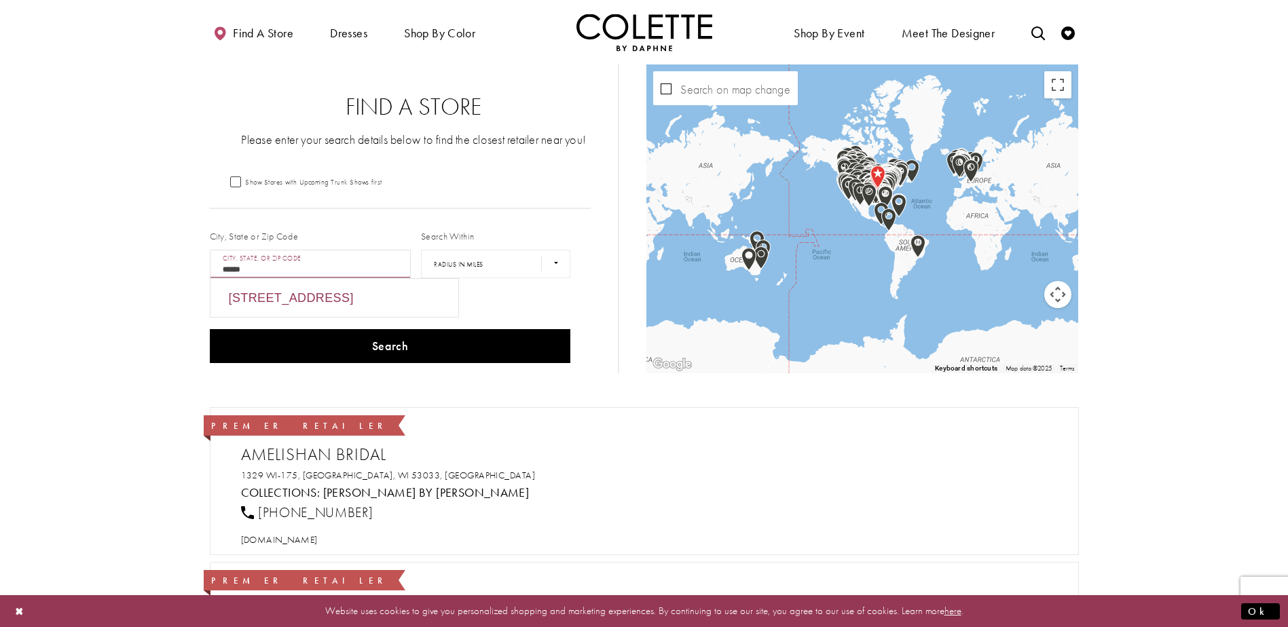
click at [397, 300] on div "West Kelowna, BC V4T 1A5, Canada" at bounding box center [334, 298] width 248 height 38
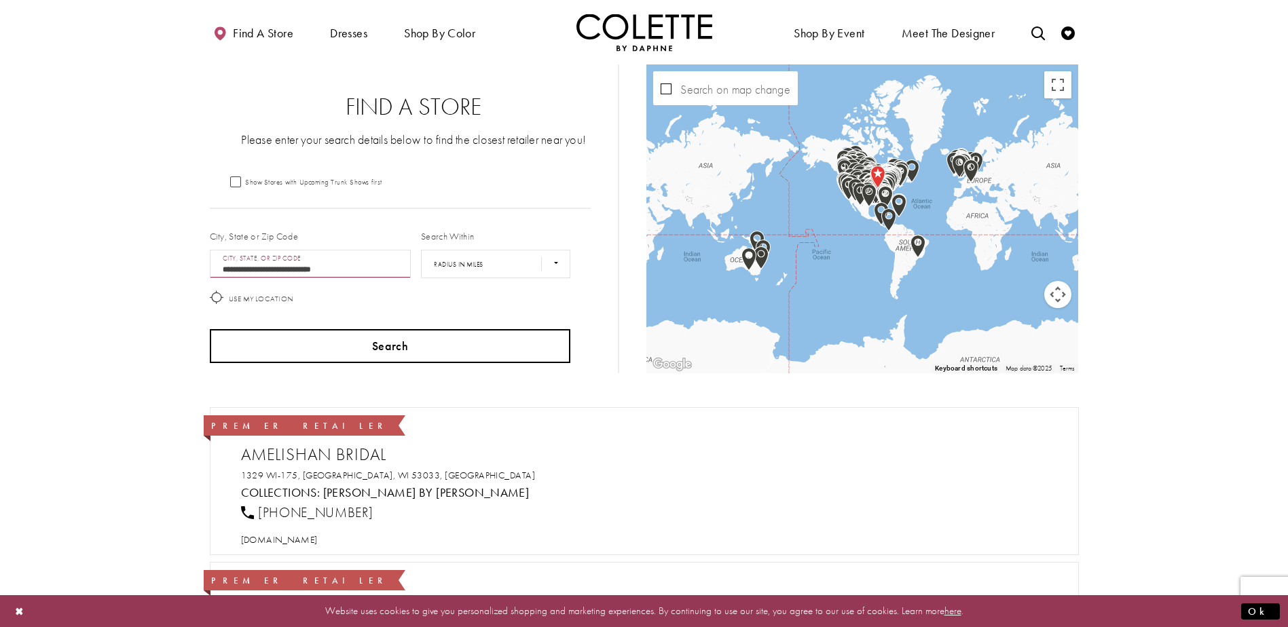
type input "**********"
click at [400, 350] on button "Search" at bounding box center [390, 346] width 361 height 34
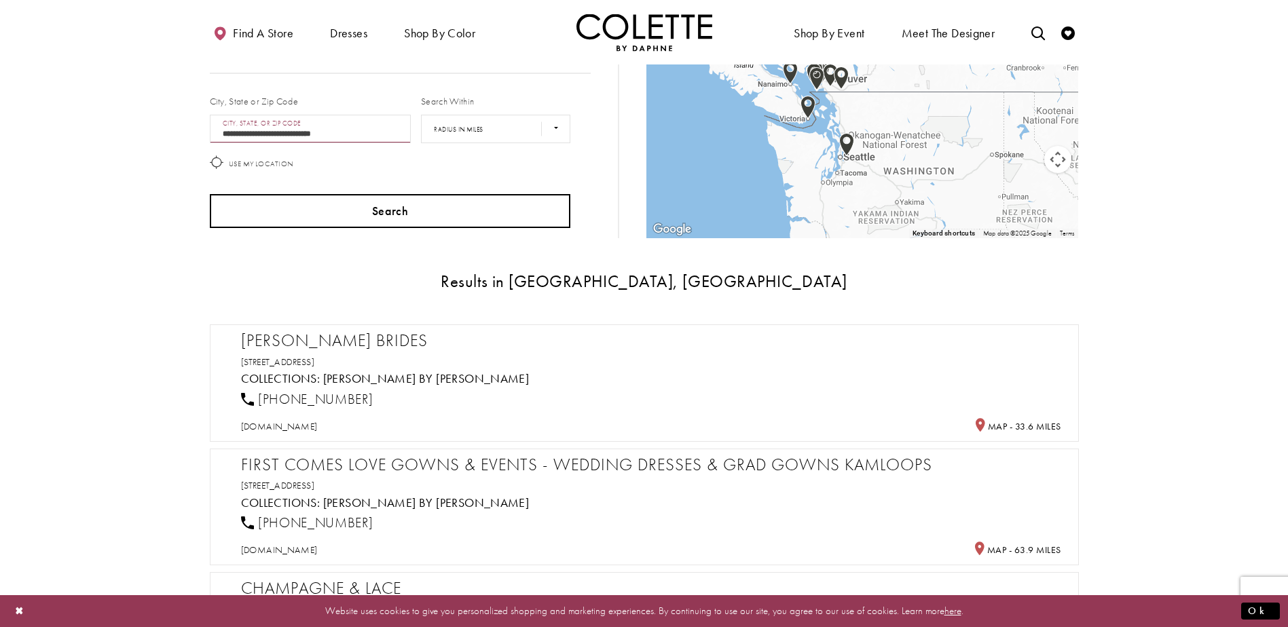
scroll to position [136, 0]
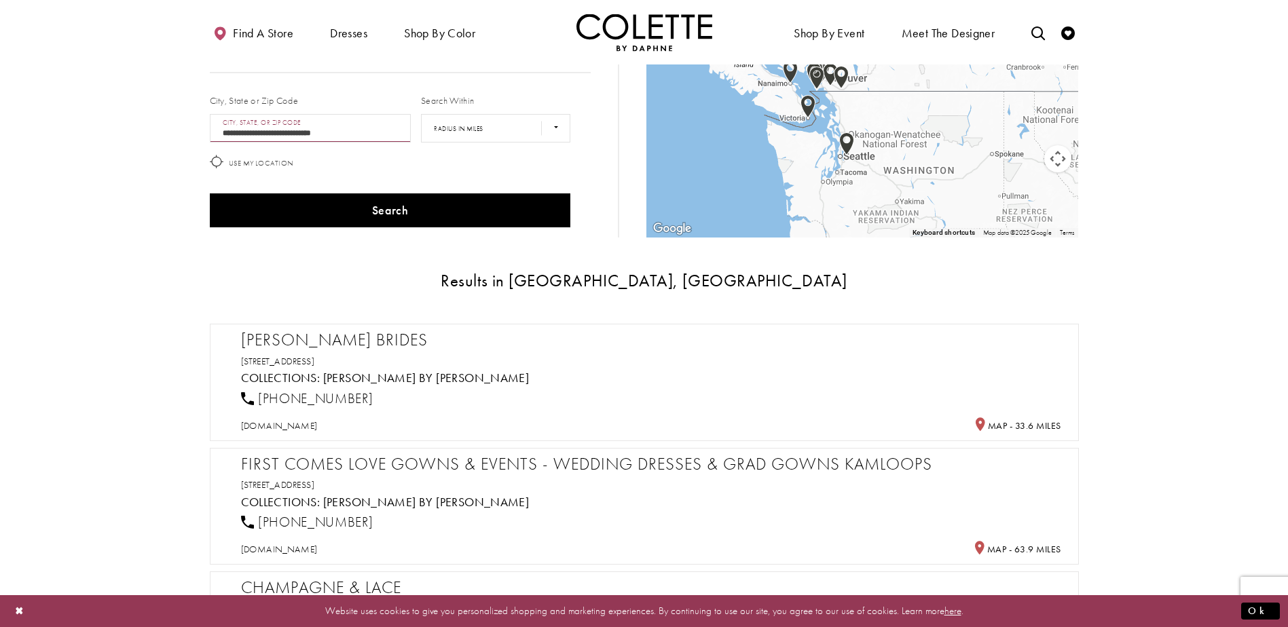
click at [537, 376] on h5 "Collections: Colette by Daphne" at bounding box center [651, 378] width 820 height 14
click at [345, 335] on h2 "Victoria Lane Brides" at bounding box center [651, 340] width 820 height 20
